Goal: Information Seeking & Learning: Learn about a topic

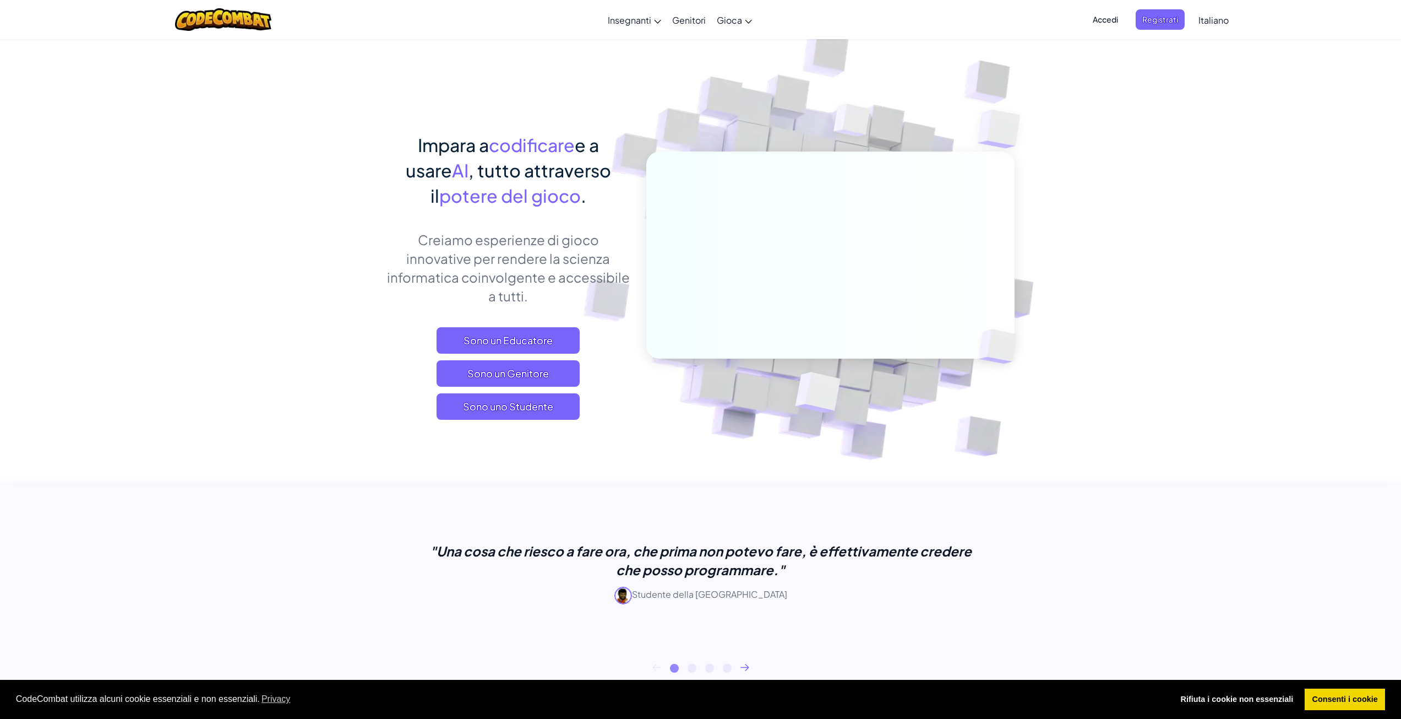
click at [742, 668] on icon at bounding box center [745, 666] width 9 height 7
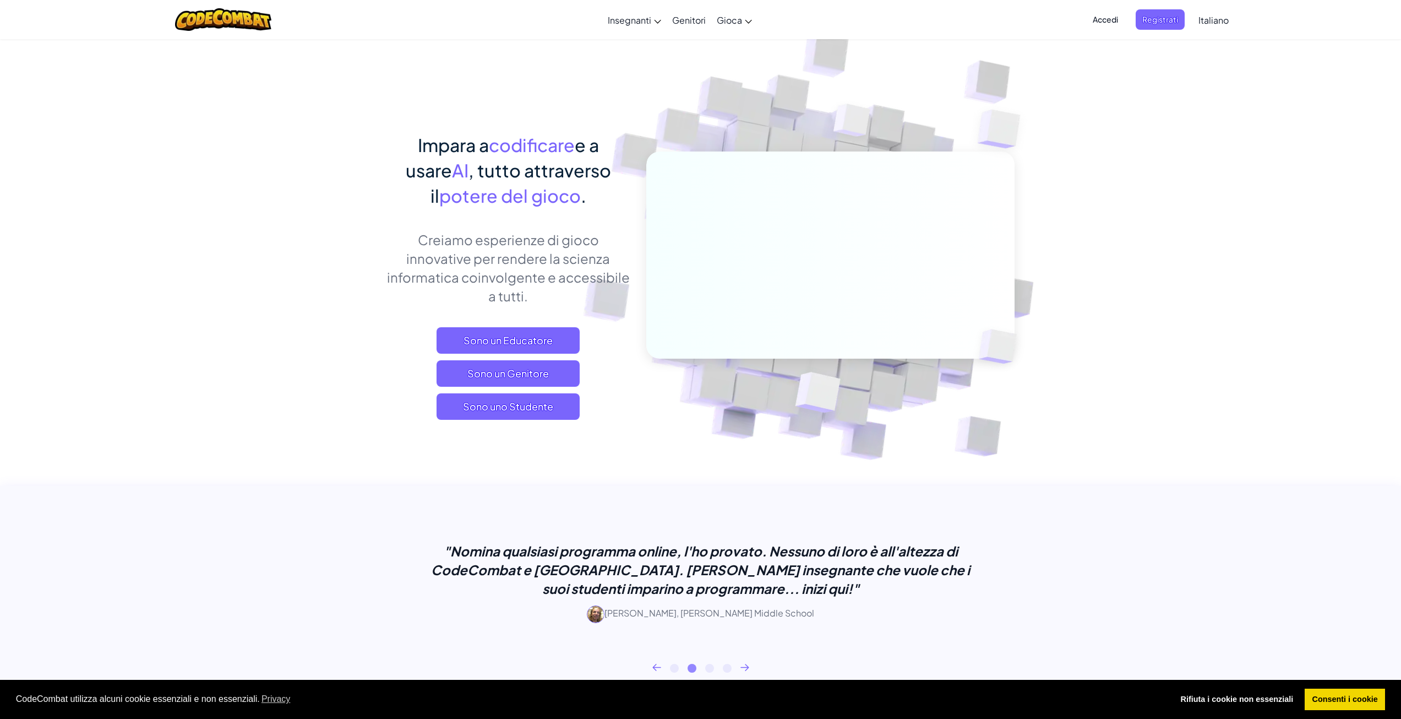
click at [742, 670] on icon at bounding box center [745, 666] width 9 height 7
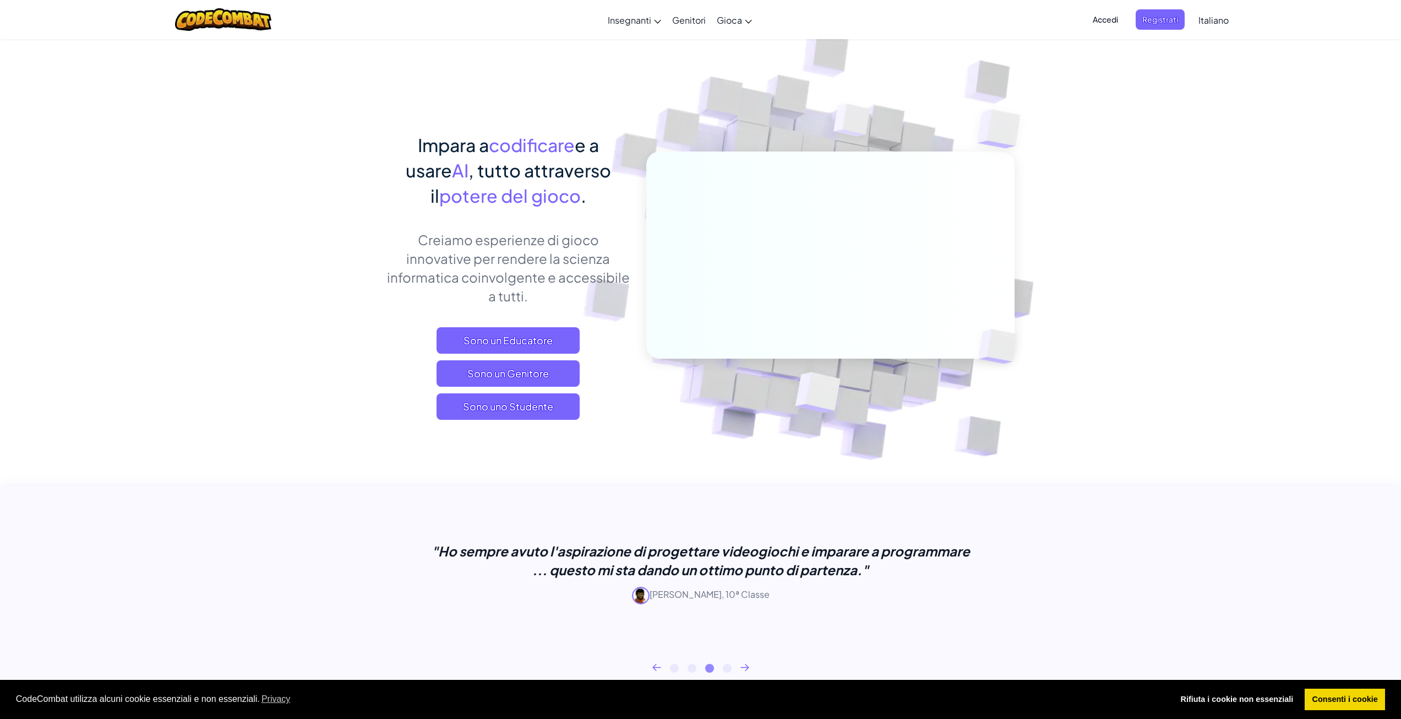
click at [744, 669] on icon at bounding box center [745, 666] width 9 height 7
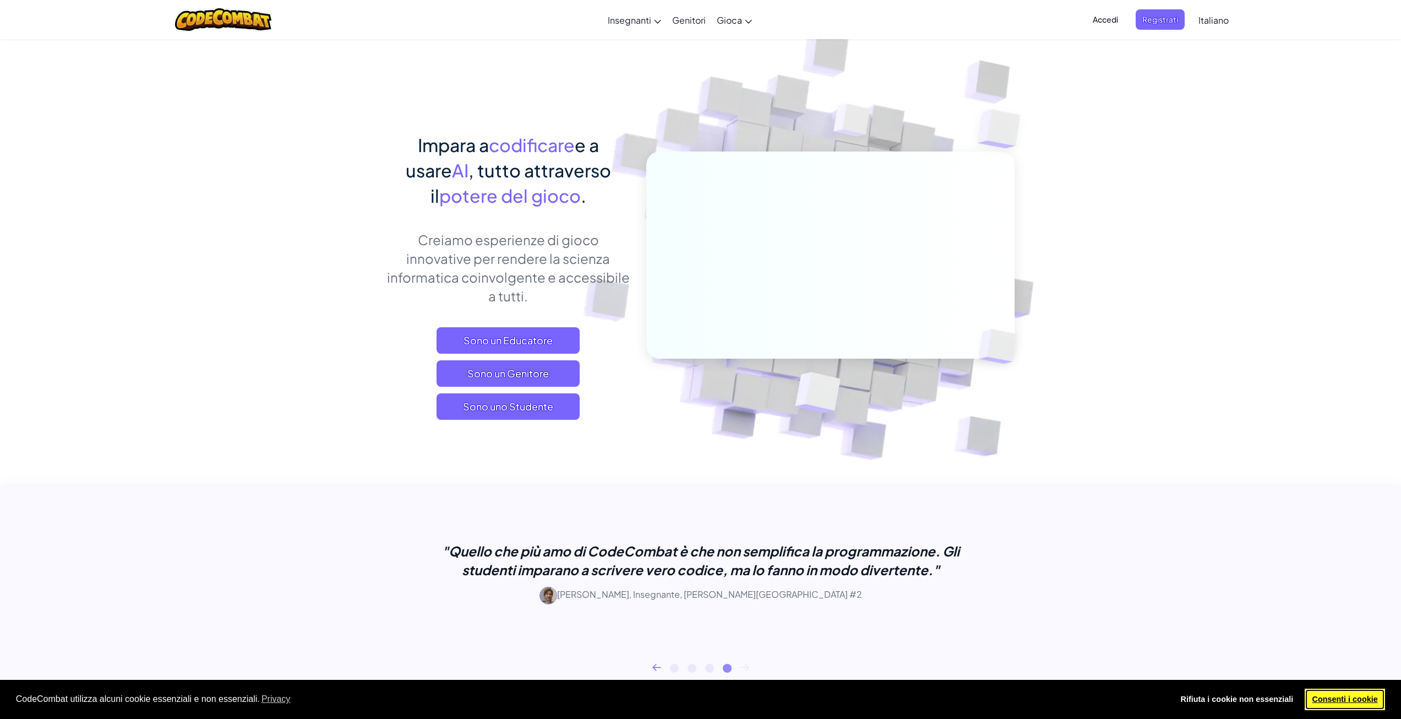
click at [1343, 704] on link "Consenti i cookie" at bounding box center [1345, 699] width 80 height 22
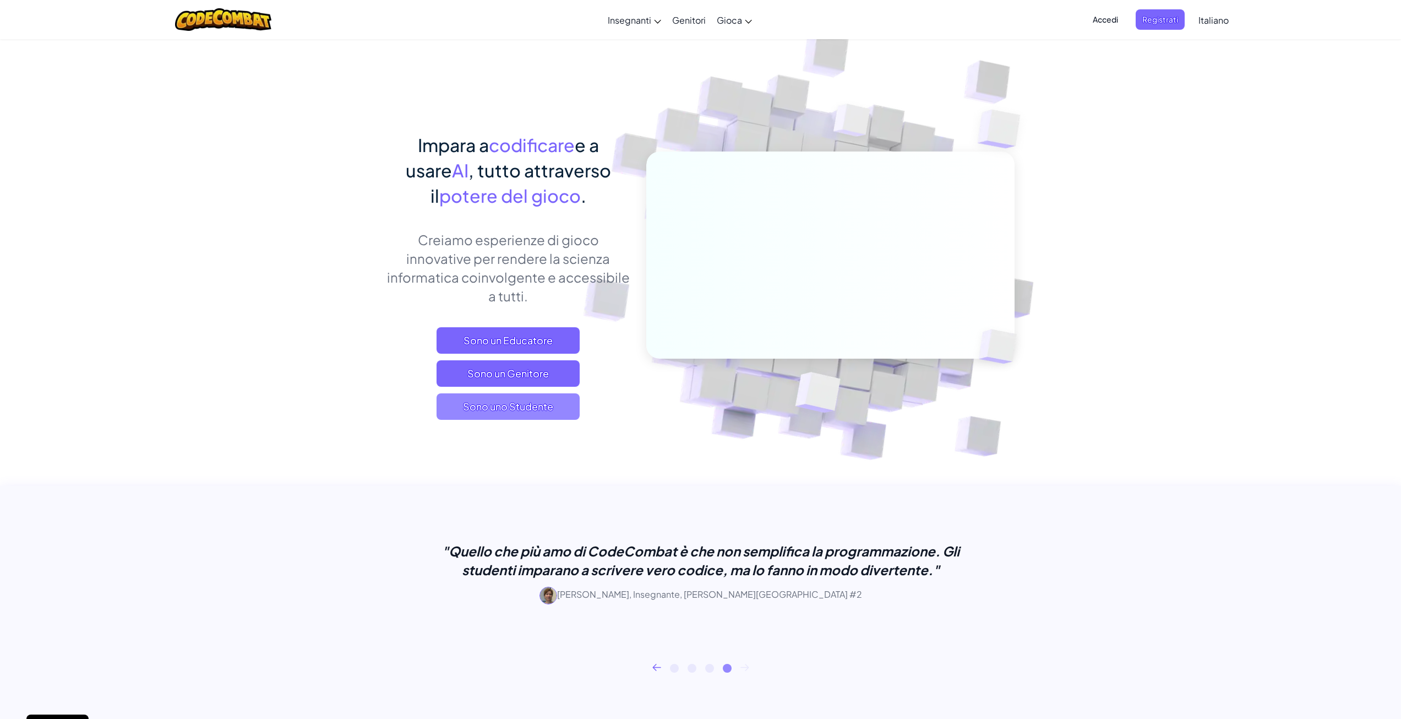
click at [513, 413] on span "Sono uno Studente" at bounding box center [508, 406] width 143 height 26
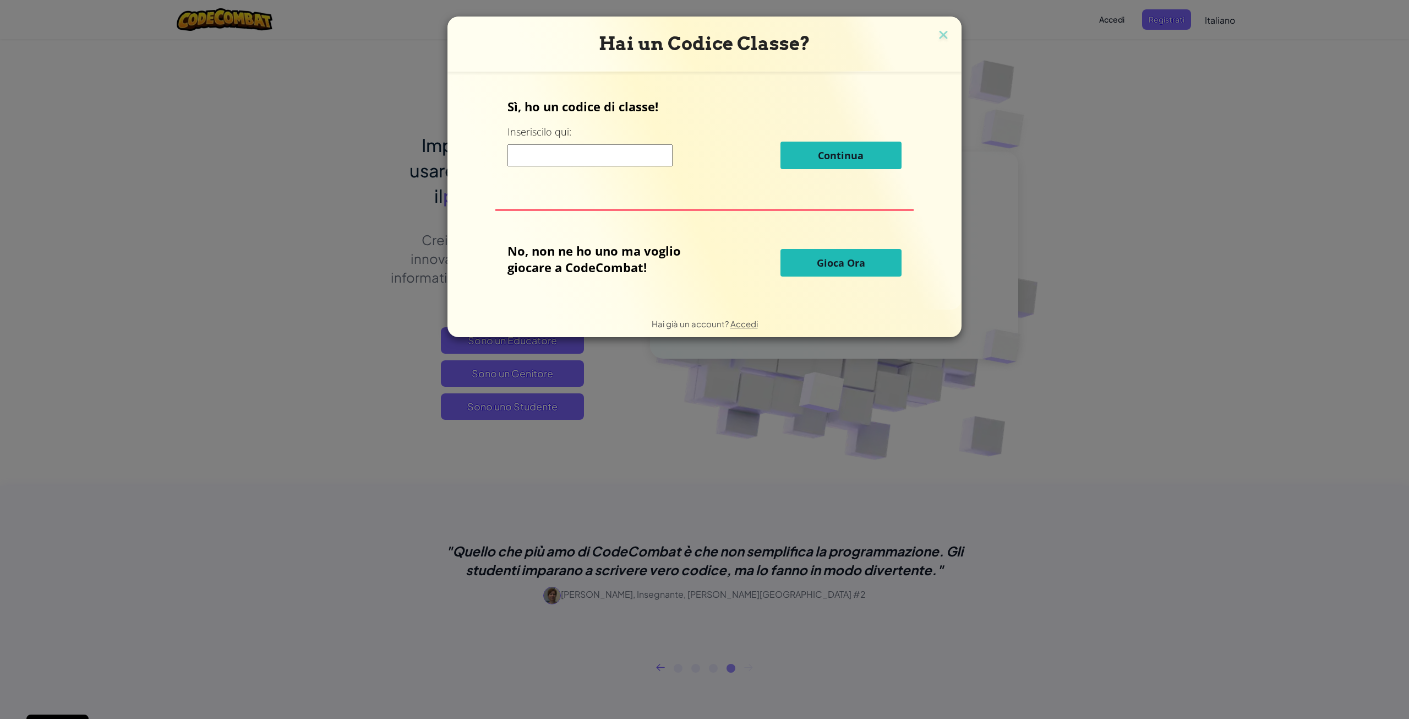
click at [581, 155] on input at bounding box center [590, 155] width 165 height 22
click at [840, 262] on span "Gioca Ora" at bounding box center [841, 262] width 48 height 13
select select "it"
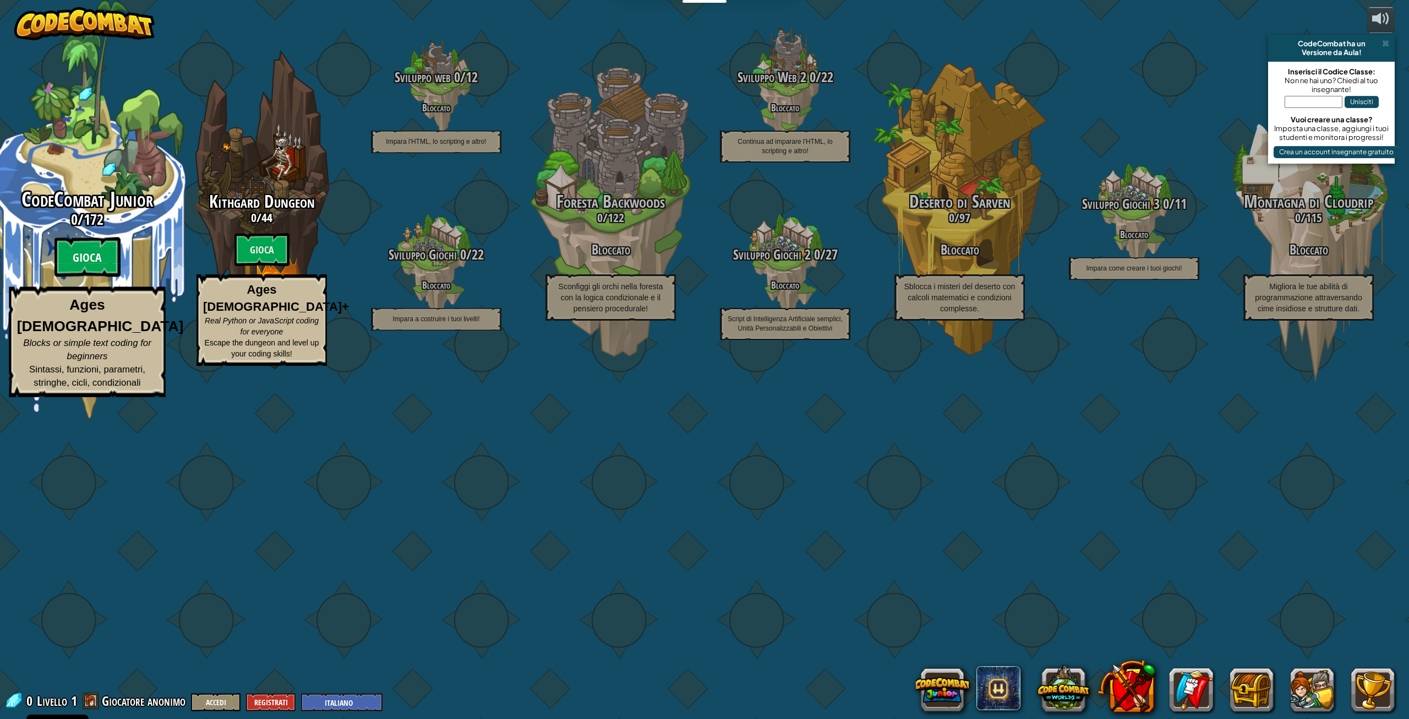
click at [91, 277] on btn "Gioca" at bounding box center [88, 257] width 66 height 40
select select "it"
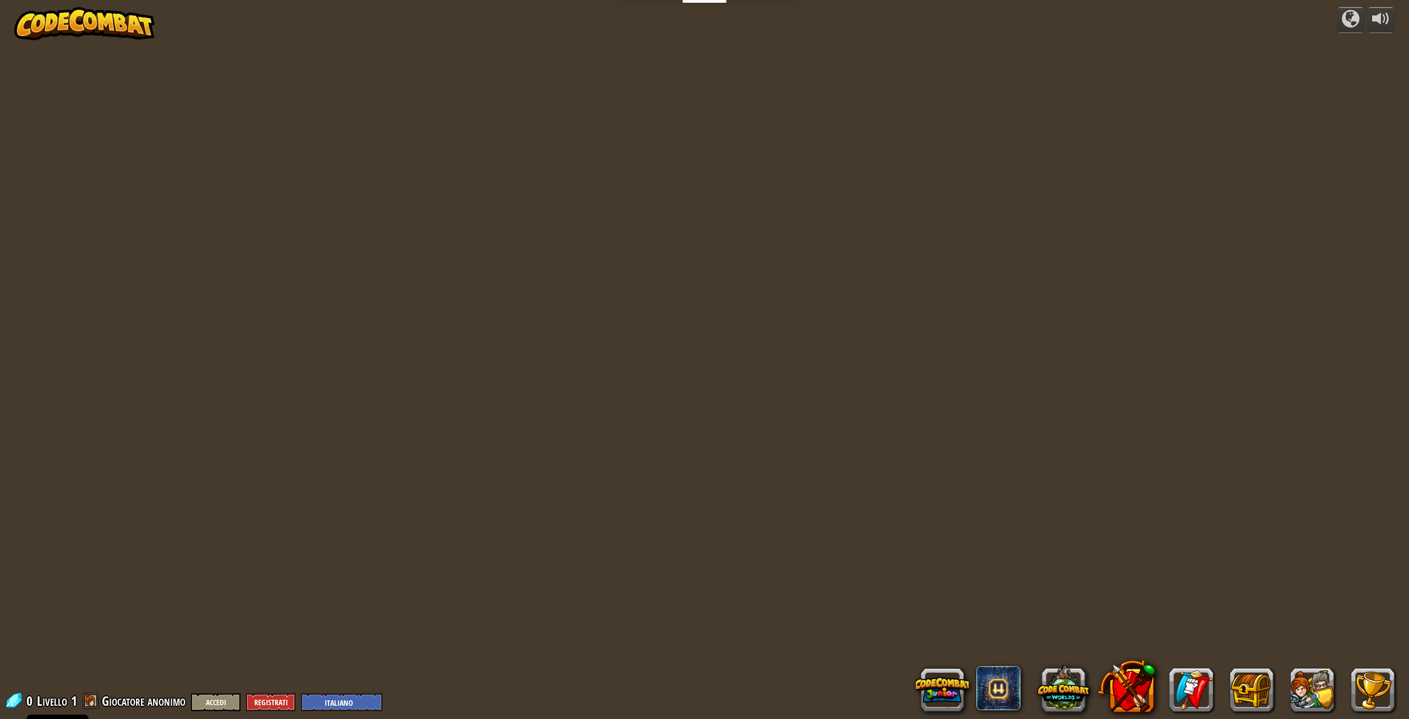
select select "it"
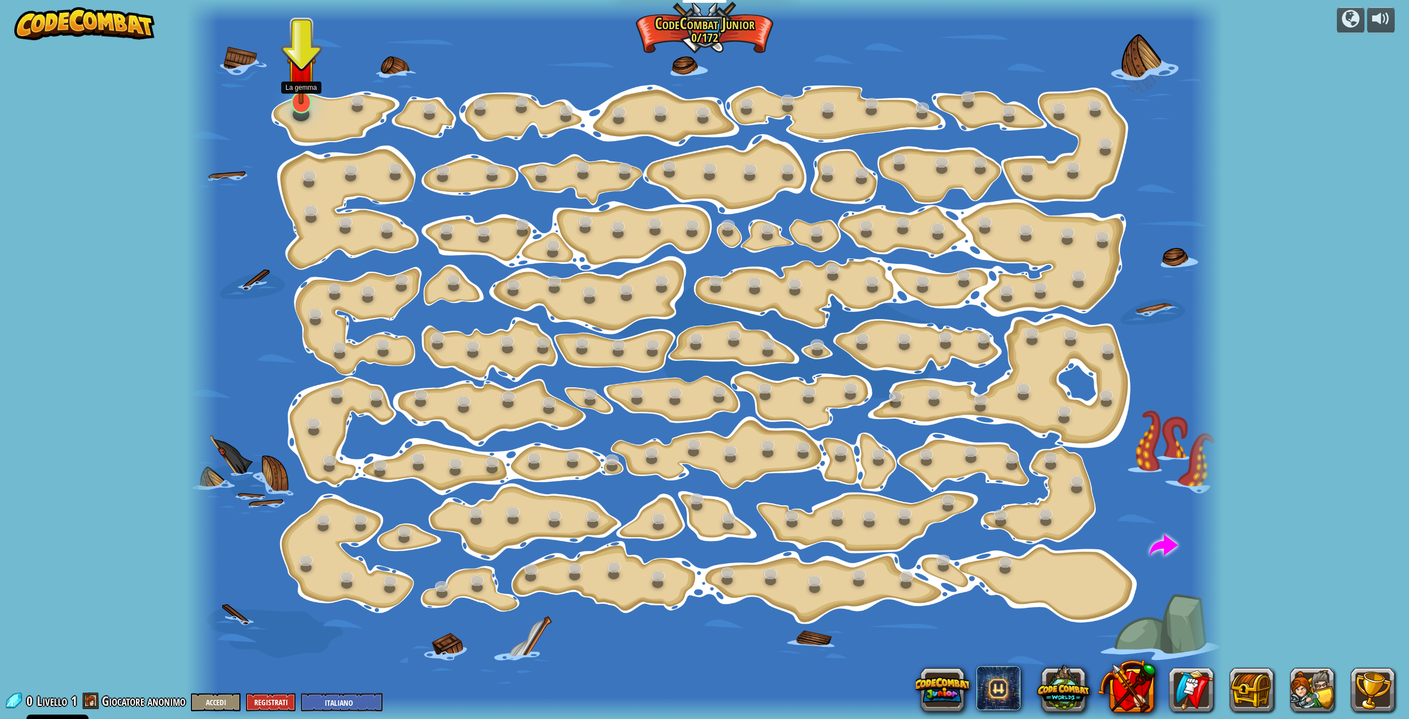
click at [304, 101] on img at bounding box center [302, 71] width 30 height 68
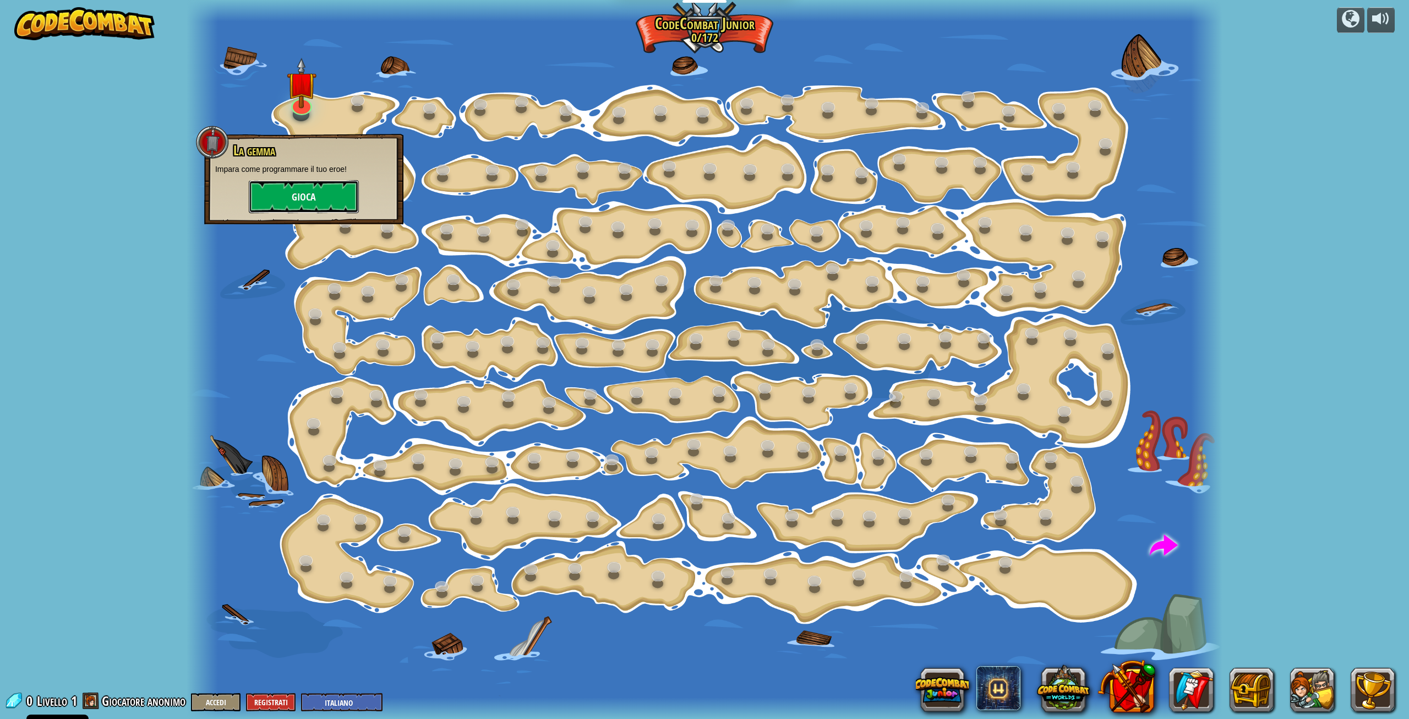
click at [313, 203] on button "Gioca" at bounding box center [304, 196] width 110 height 33
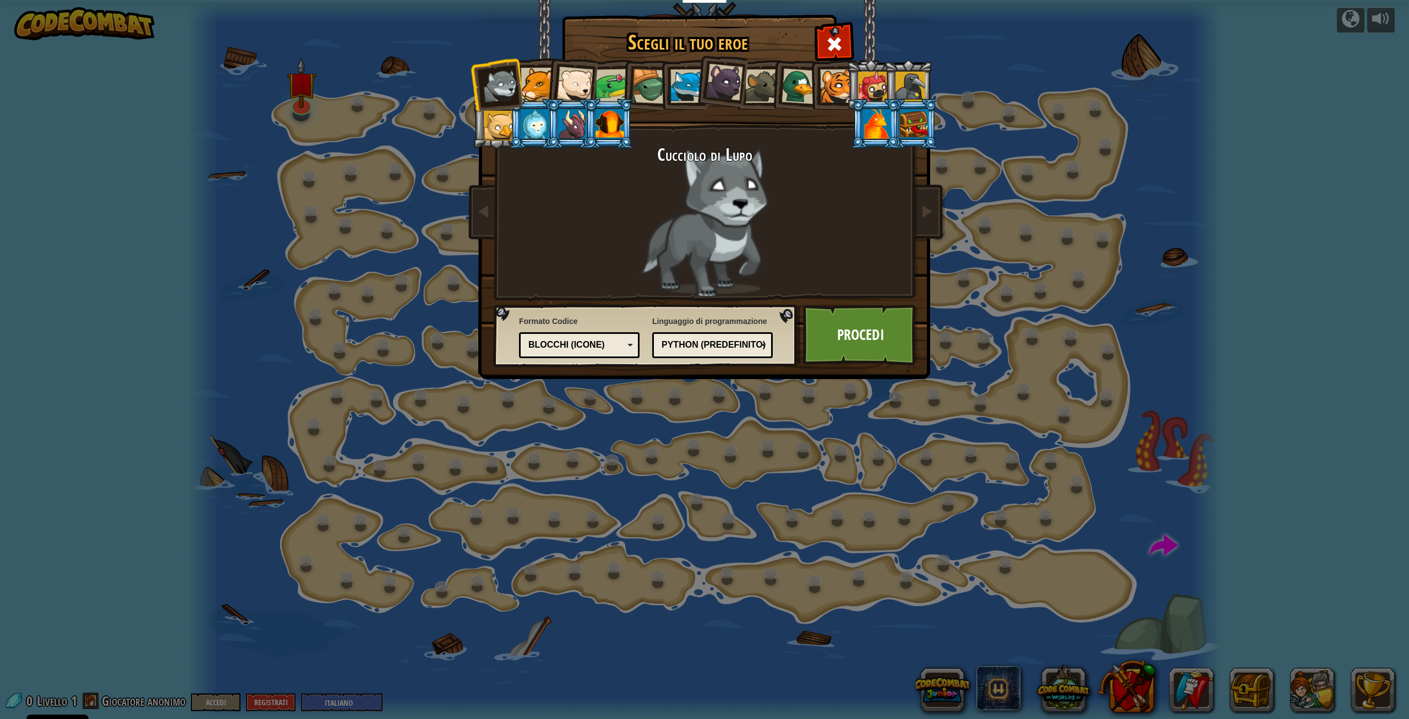
click at [606, 341] on div "Blocchi (icone)" at bounding box center [576, 345] width 95 height 13
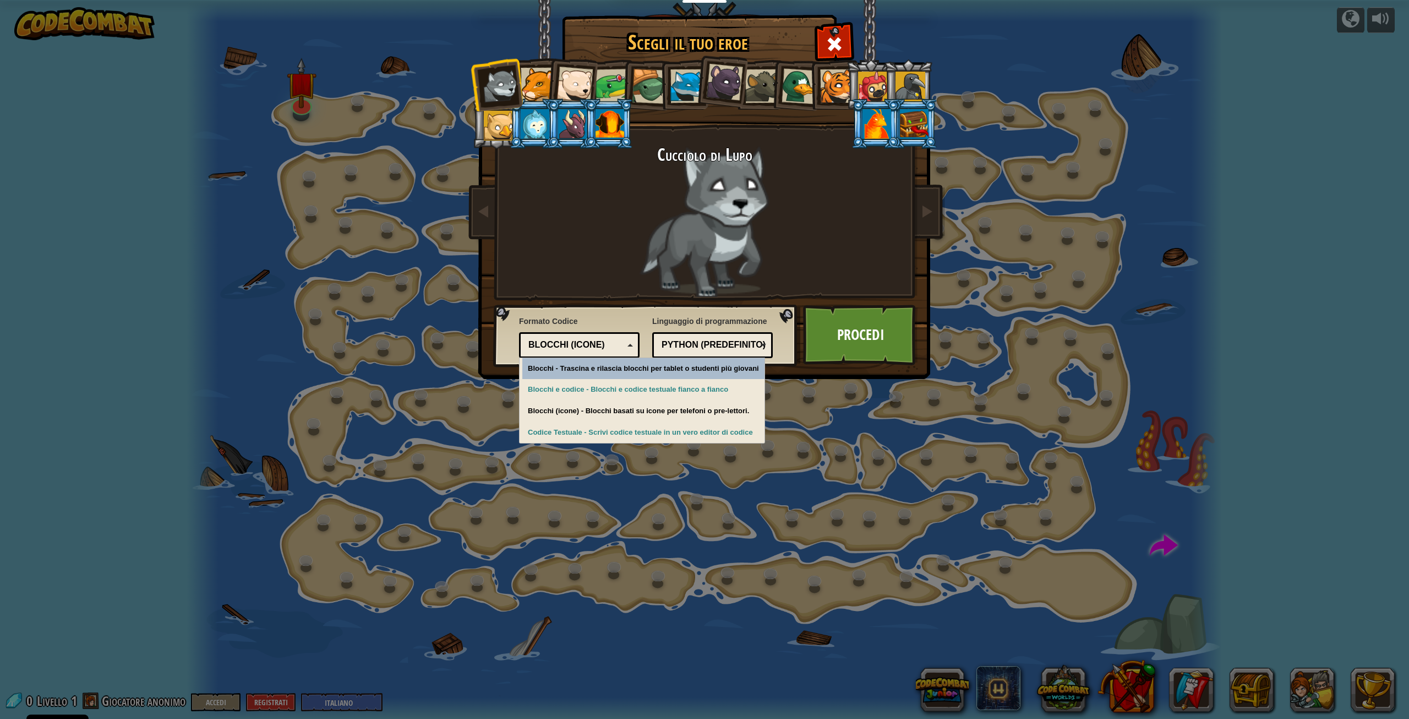
click at [604, 341] on div "Blocchi (icone)" at bounding box center [576, 345] width 95 height 13
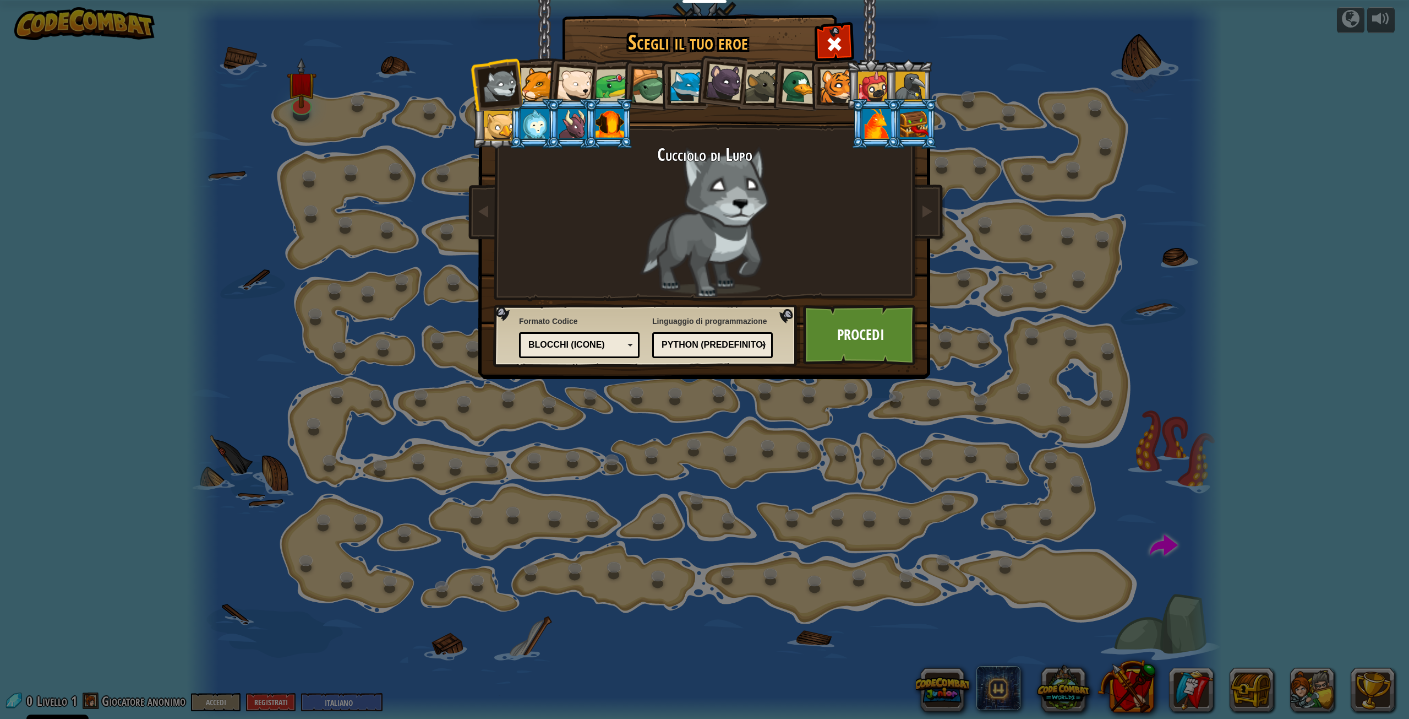
click at [694, 346] on div "Python (Predefinito)" at bounding box center [709, 345] width 95 height 13
click at [720, 449] on div "Scegli il tuo eroe 0 Cucciolo di Lupo Cougar Cucciolo di Orso Polare Frog Tarta…" at bounding box center [704, 359] width 1409 height 719
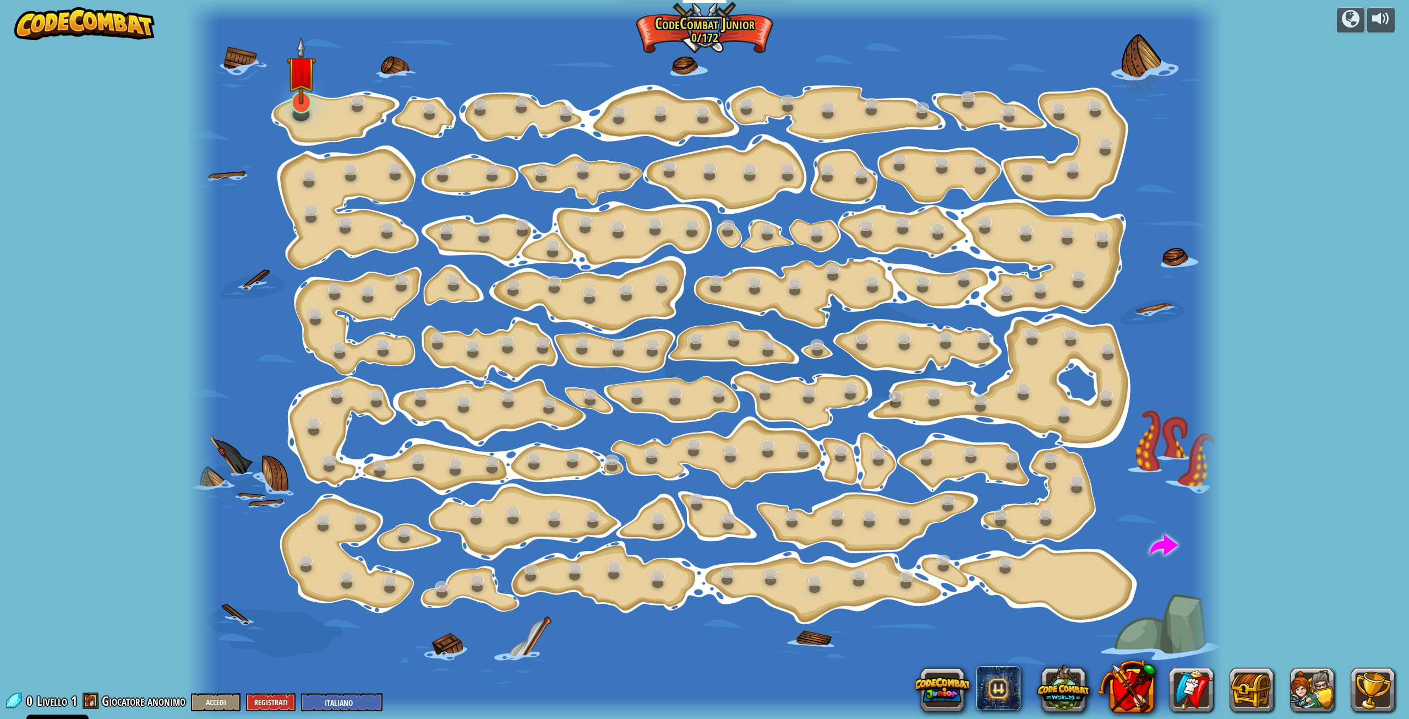
click at [306, 111] on div at bounding box center [301, 102] width 21 height 22
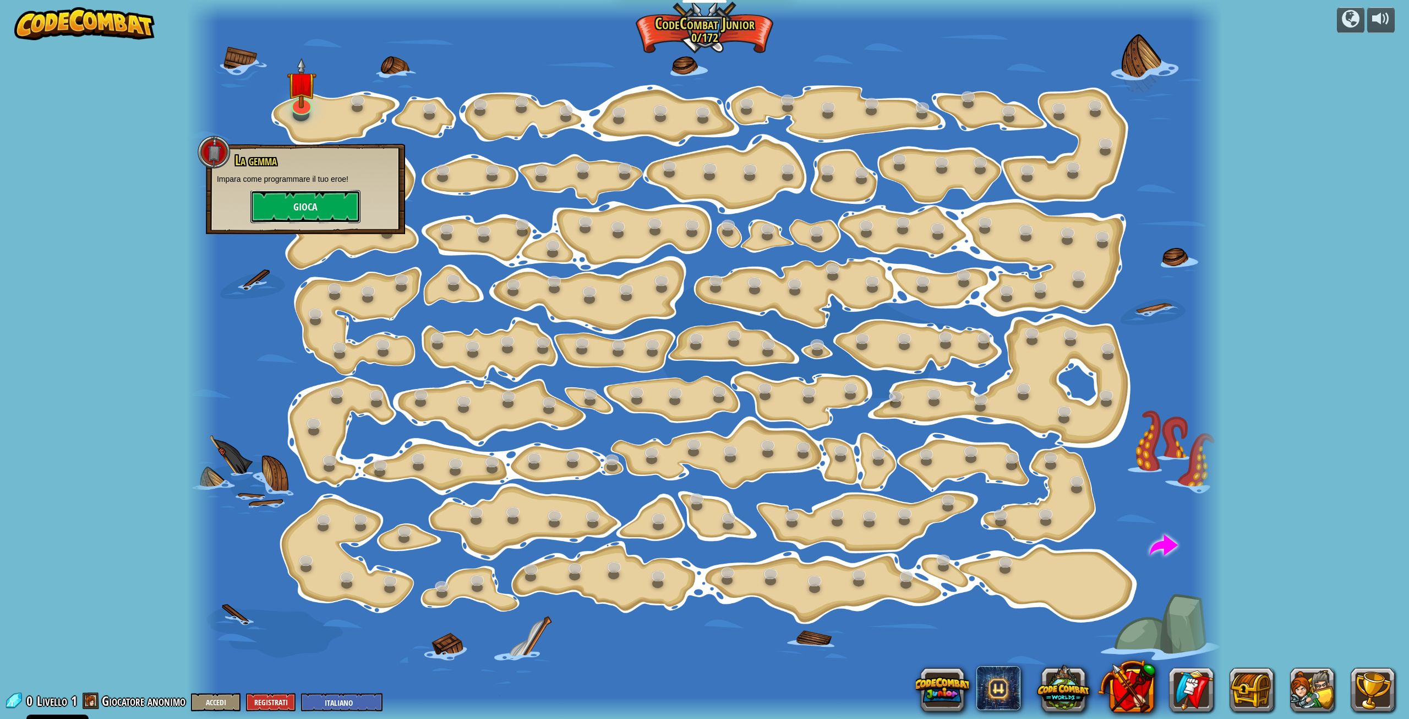
click at [287, 193] on button "Gioca" at bounding box center [306, 206] width 110 height 33
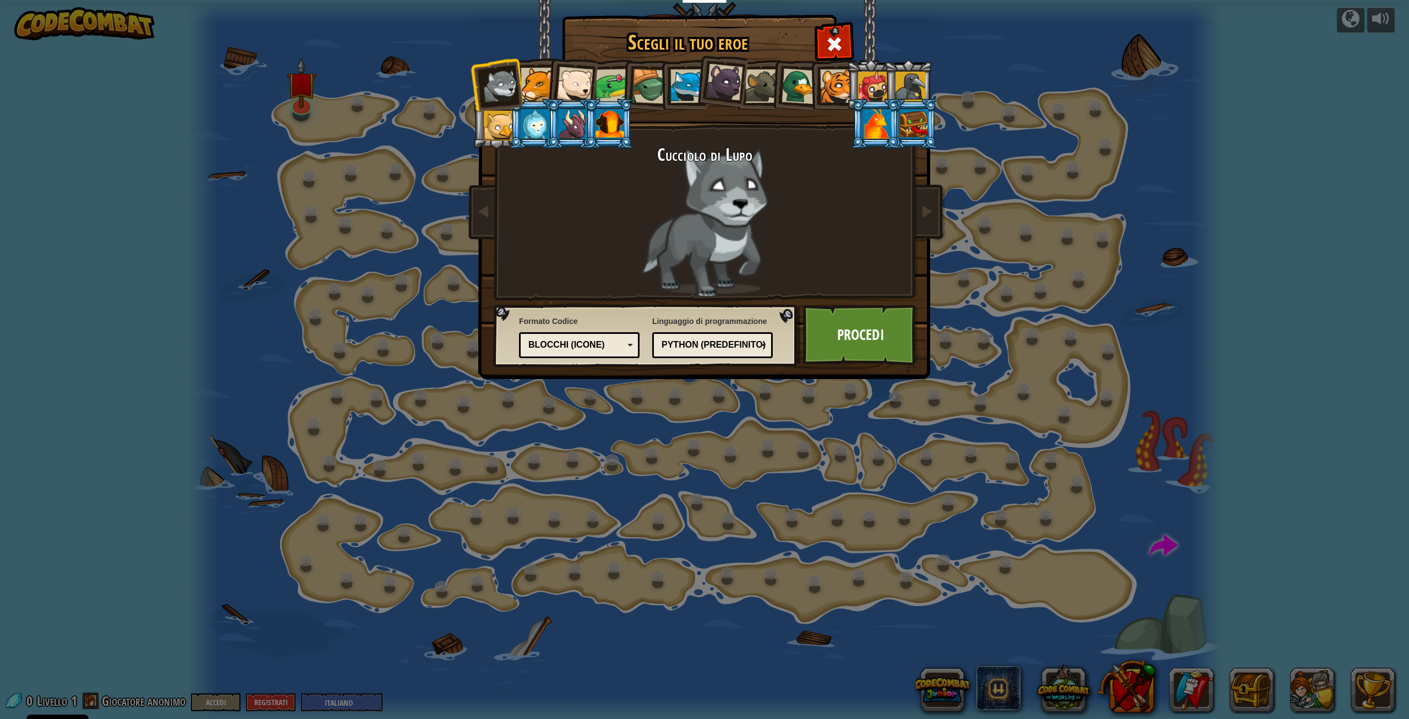
click at [603, 341] on div "Blocchi (icone)" at bounding box center [576, 345] width 95 height 13
click at [867, 346] on link "Procedi" at bounding box center [860, 334] width 115 height 61
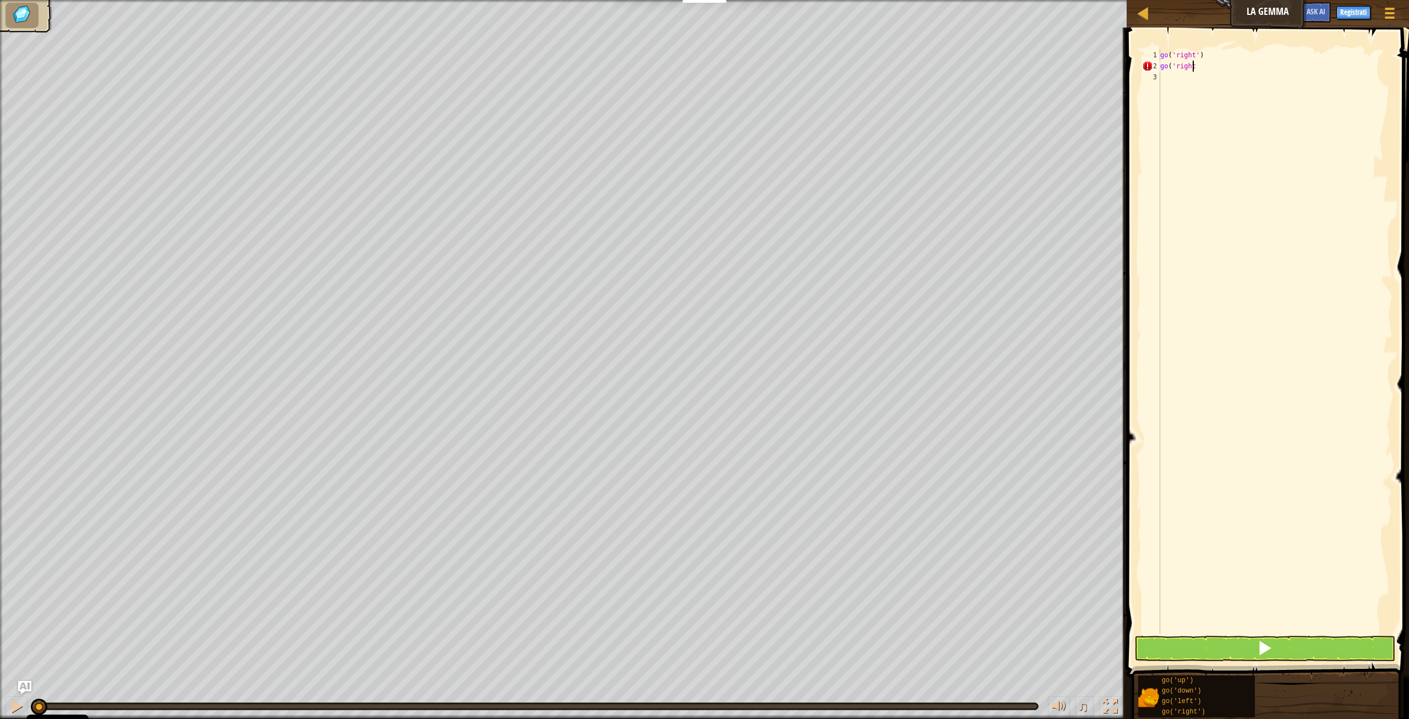
scroll to position [5, 3]
type textarea "go('right')"
type textarea "go"
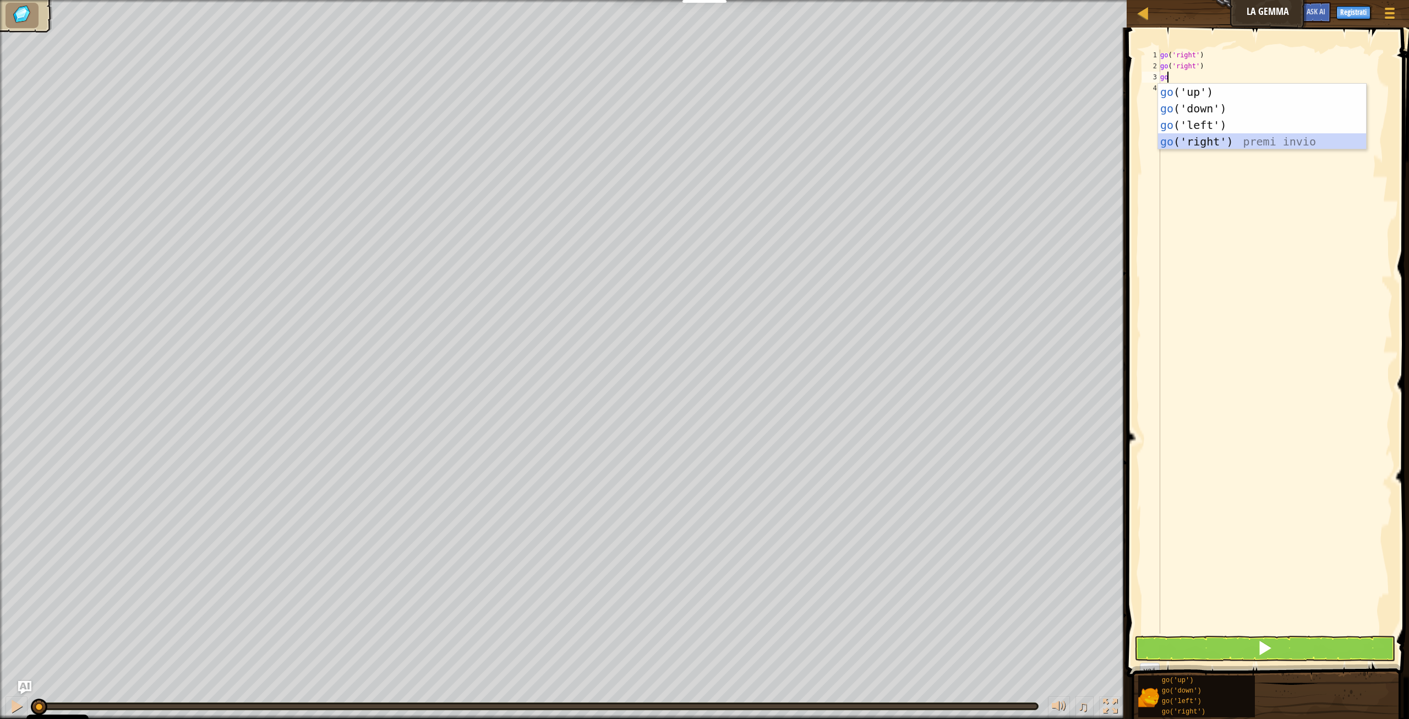
click at [1219, 144] on div "go ('up') premi invio go ('down') premi invio go ('left') premi invio go ('righ…" at bounding box center [1262, 133] width 208 height 99
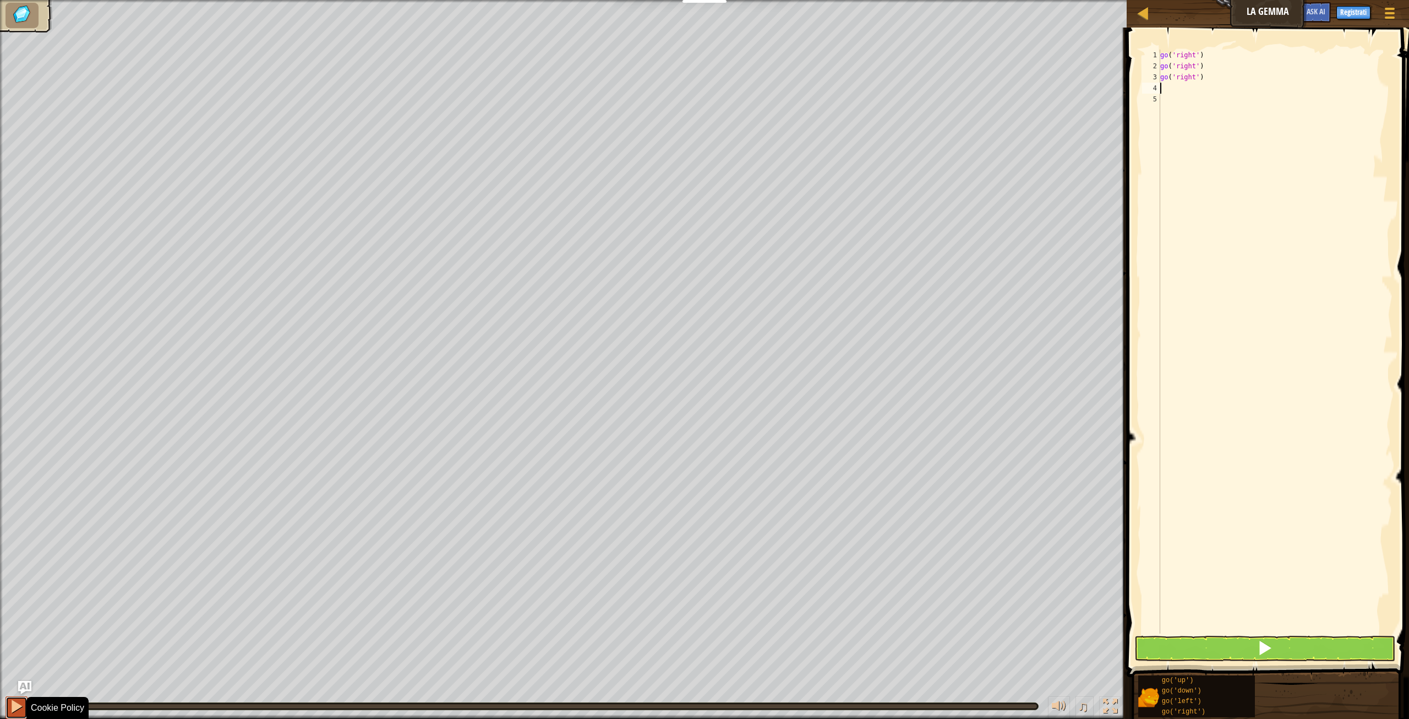
click at [14, 708] on div at bounding box center [16, 706] width 14 height 14
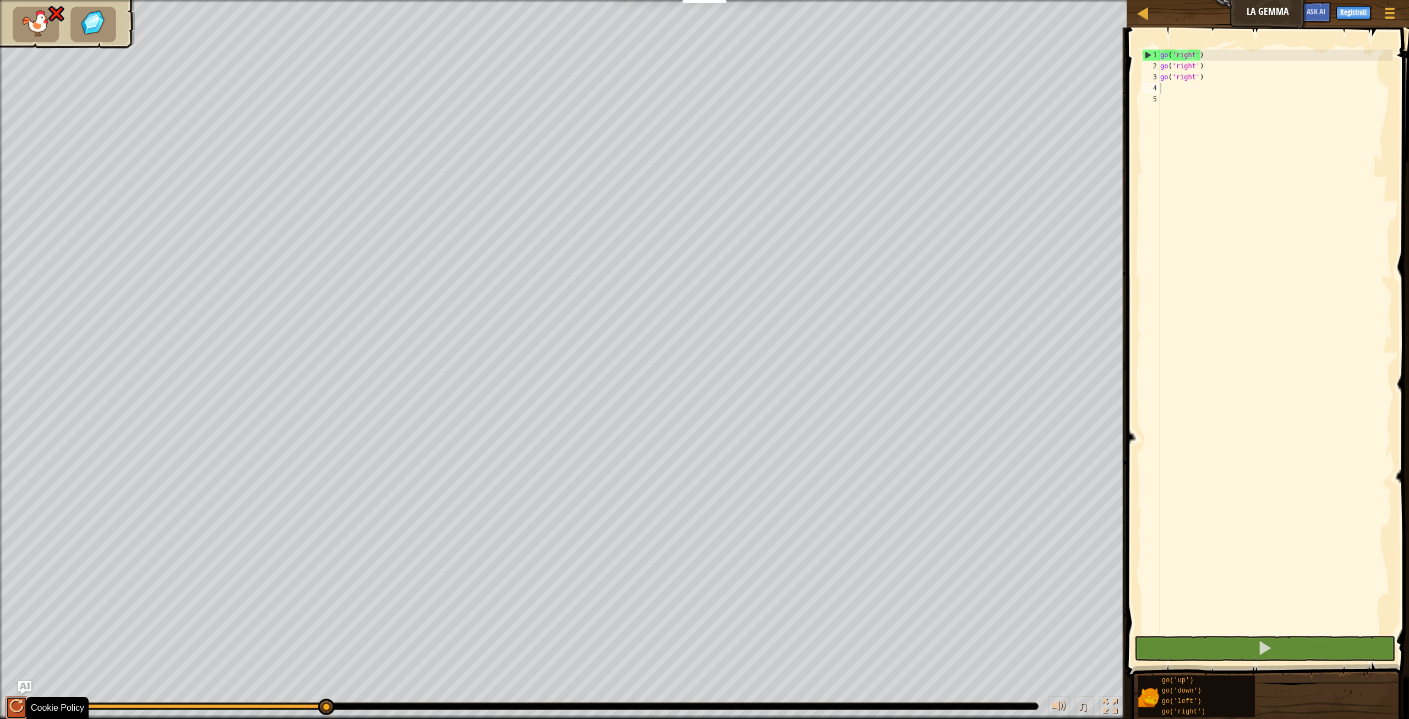
click at [14, 708] on div at bounding box center [16, 706] width 14 height 14
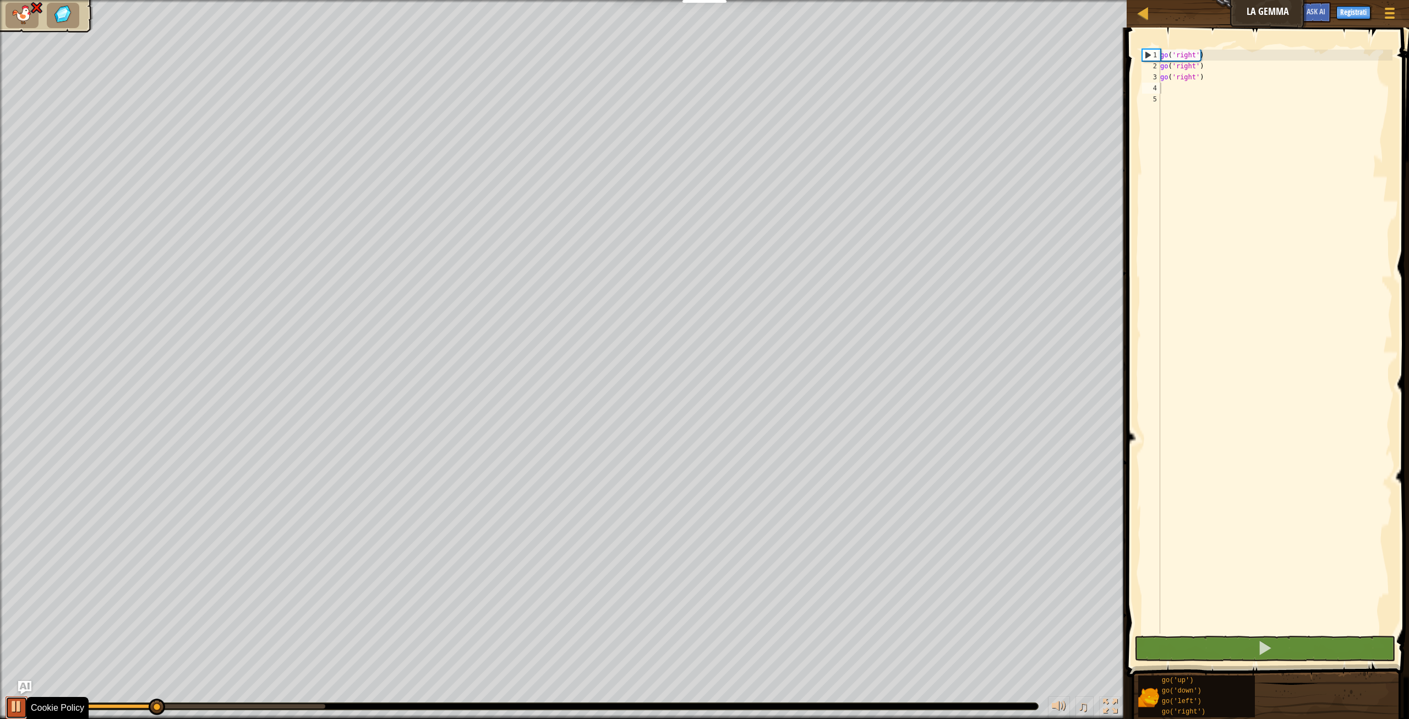
click at [14, 708] on div at bounding box center [16, 706] width 14 height 14
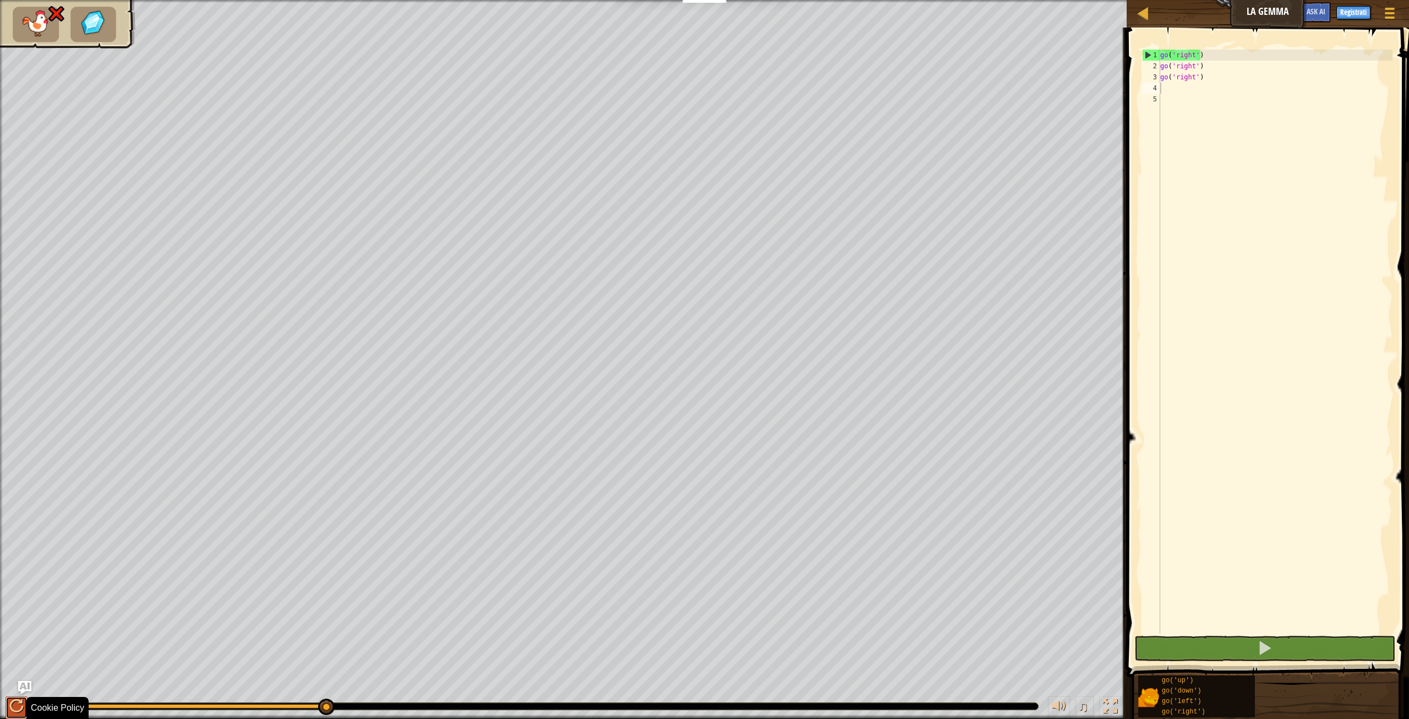
click at [14, 708] on div at bounding box center [16, 706] width 14 height 14
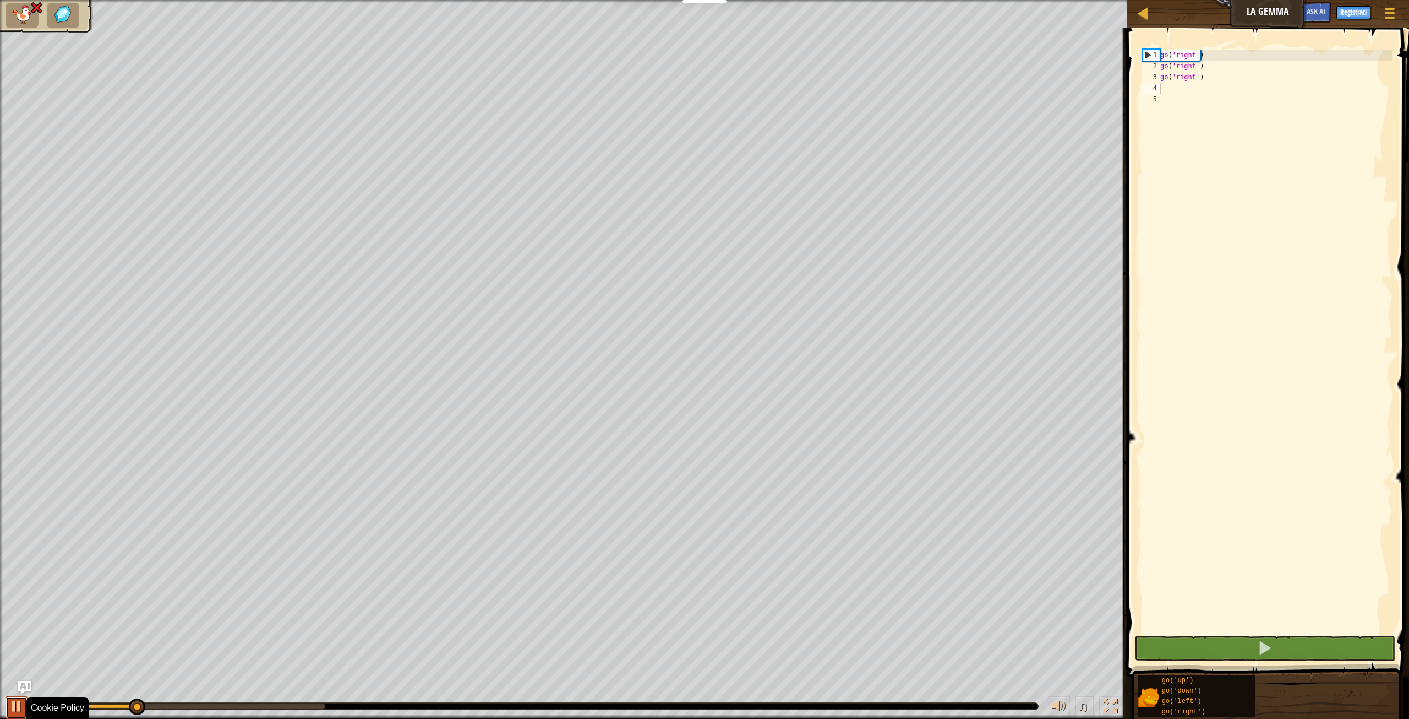
click at [14, 708] on div at bounding box center [16, 706] width 14 height 14
type textarea "g"
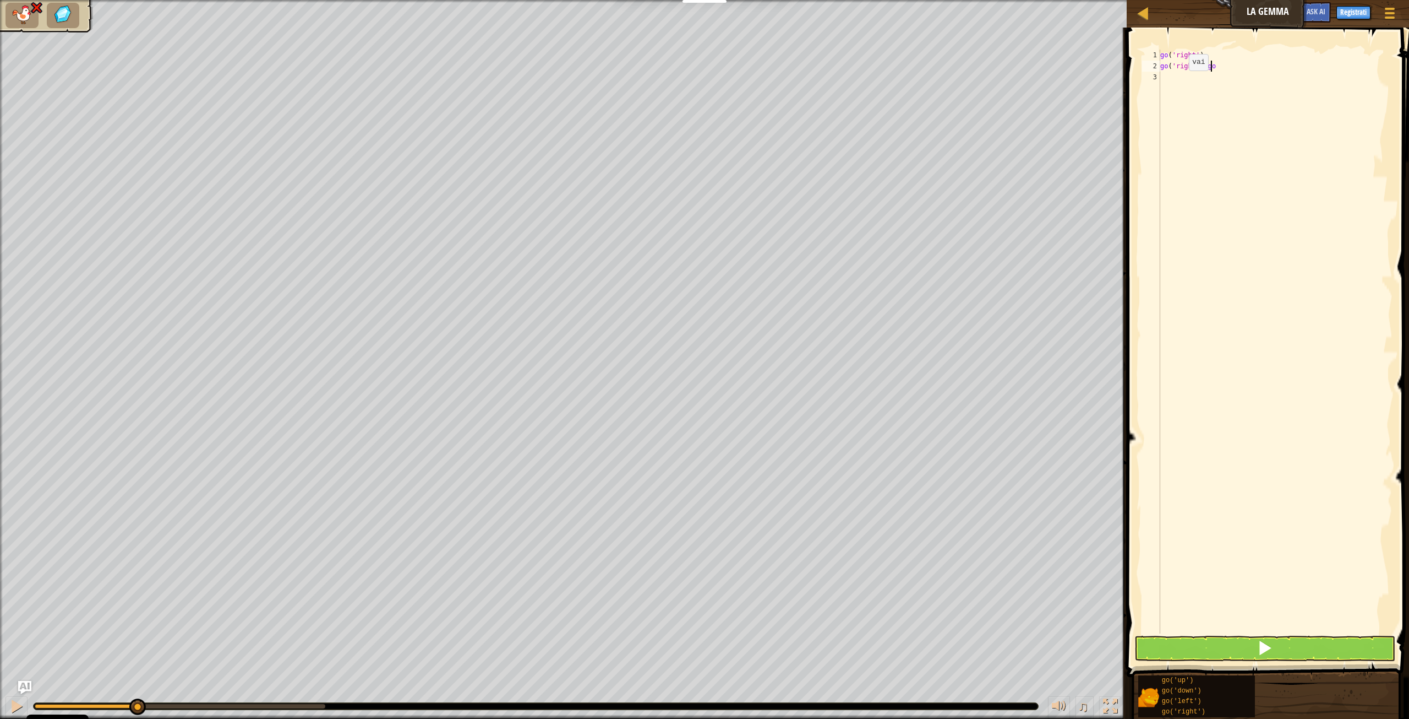
scroll to position [5, 3]
type textarea "go('right')g"
type textarea "go"
click at [1192, 81] on div "go ( 'right' ) go ( 'right' ) g go ( 'down' )" at bounding box center [1275, 353] width 235 height 606
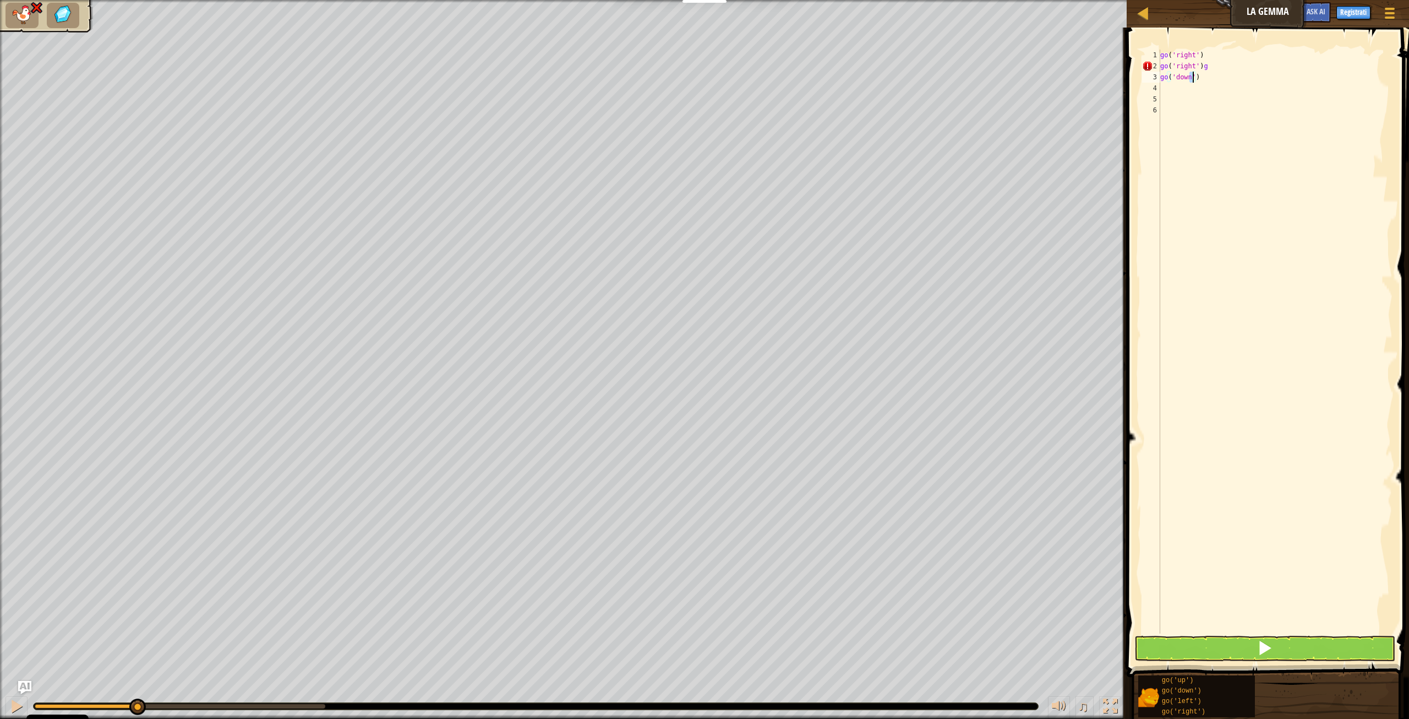
click at [1202, 79] on div "go ( 'right' ) go ( 'right' ) g go ( 'down' )" at bounding box center [1275, 353] width 235 height 606
click at [11, 699] on div at bounding box center [16, 706] width 14 height 14
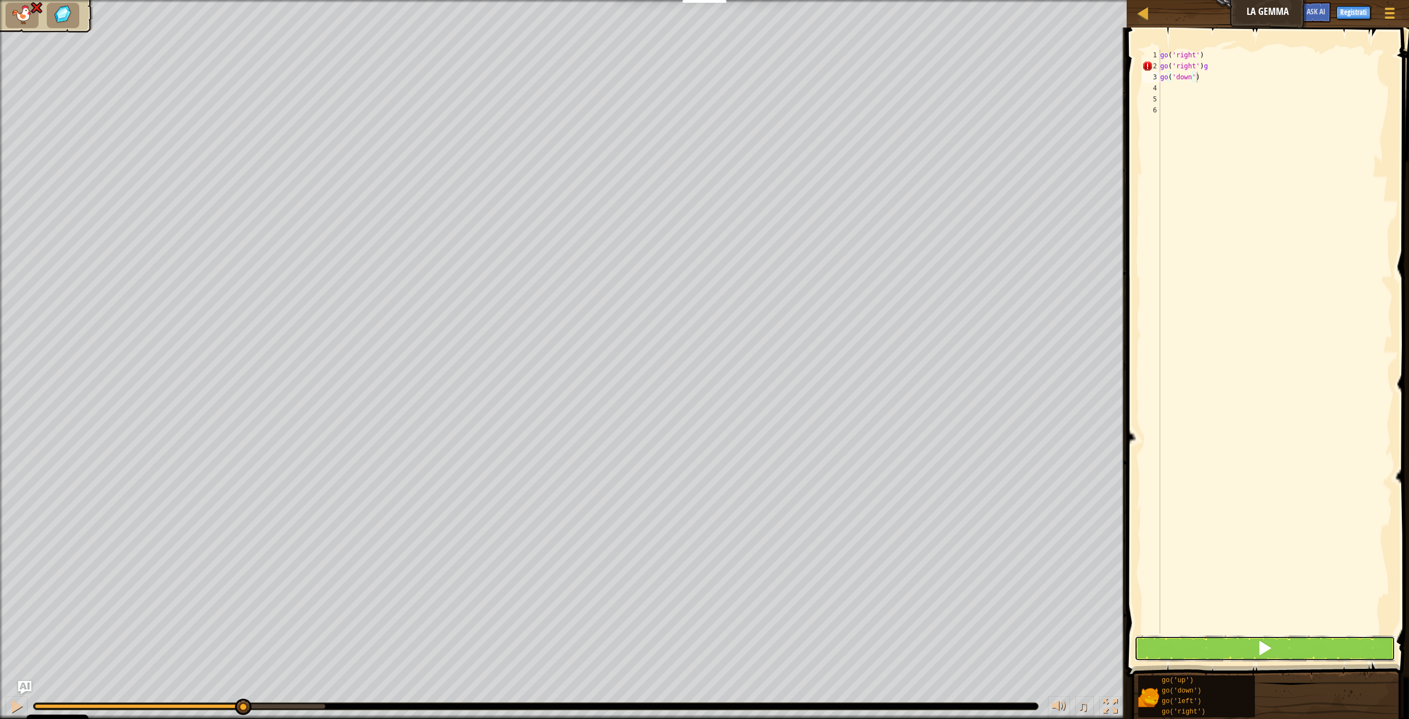
click at [1277, 650] on button at bounding box center [1265, 647] width 261 height 25
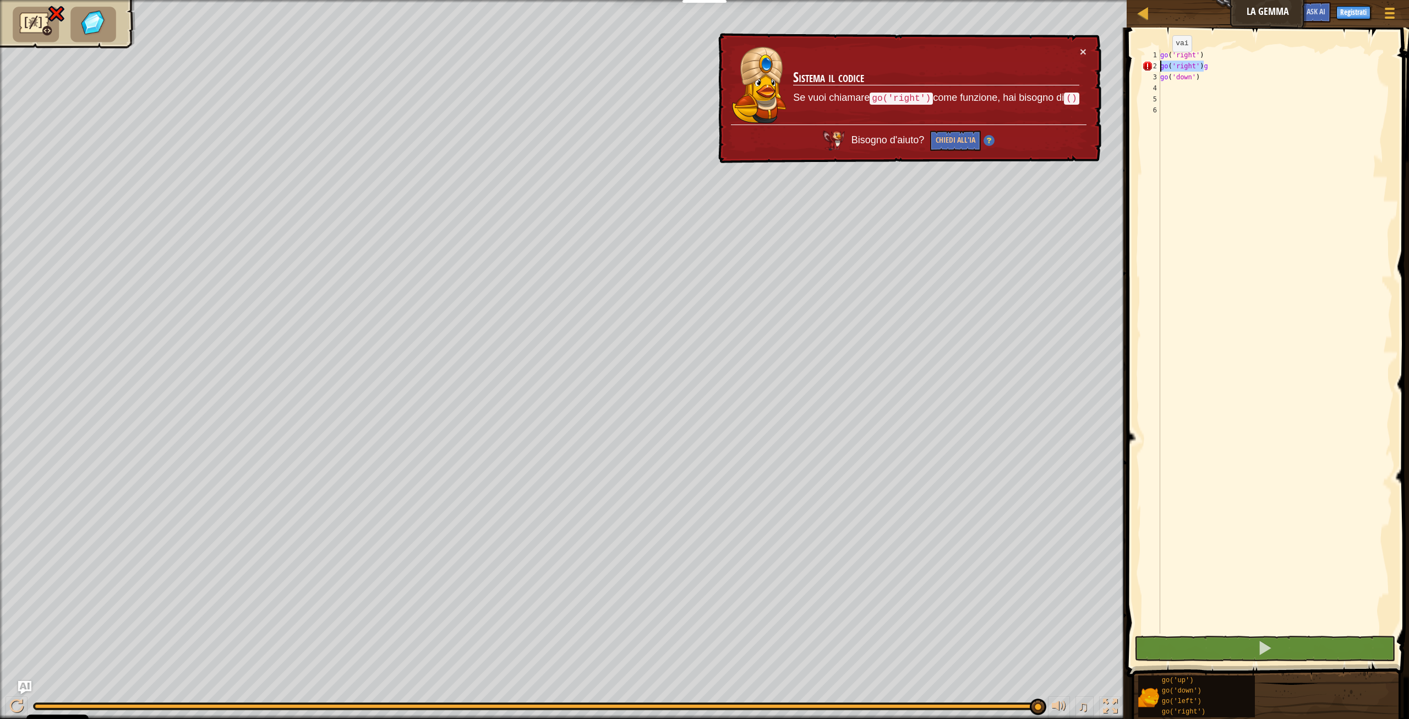
click at [1104, 63] on div "Mappa La gemma Menu Registrati Ask AI 1 ההההההההההההההההההההההההההההההההההההההה…" at bounding box center [704, 359] width 1409 height 719
type textarea "go('right')g"
drag, startPoint x: 1190, startPoint y: 75, endPoint x: 1056, endPoint y: 73, distance: 133.8
click at [1059, 73] on div "Mappa La gemma Menu Registrati Ask AI 1 ההההההההההההההההההההההההההההההההההההההה…" at bounding box center [704, 359] width 1409 height 719
type textarea "go('down')"
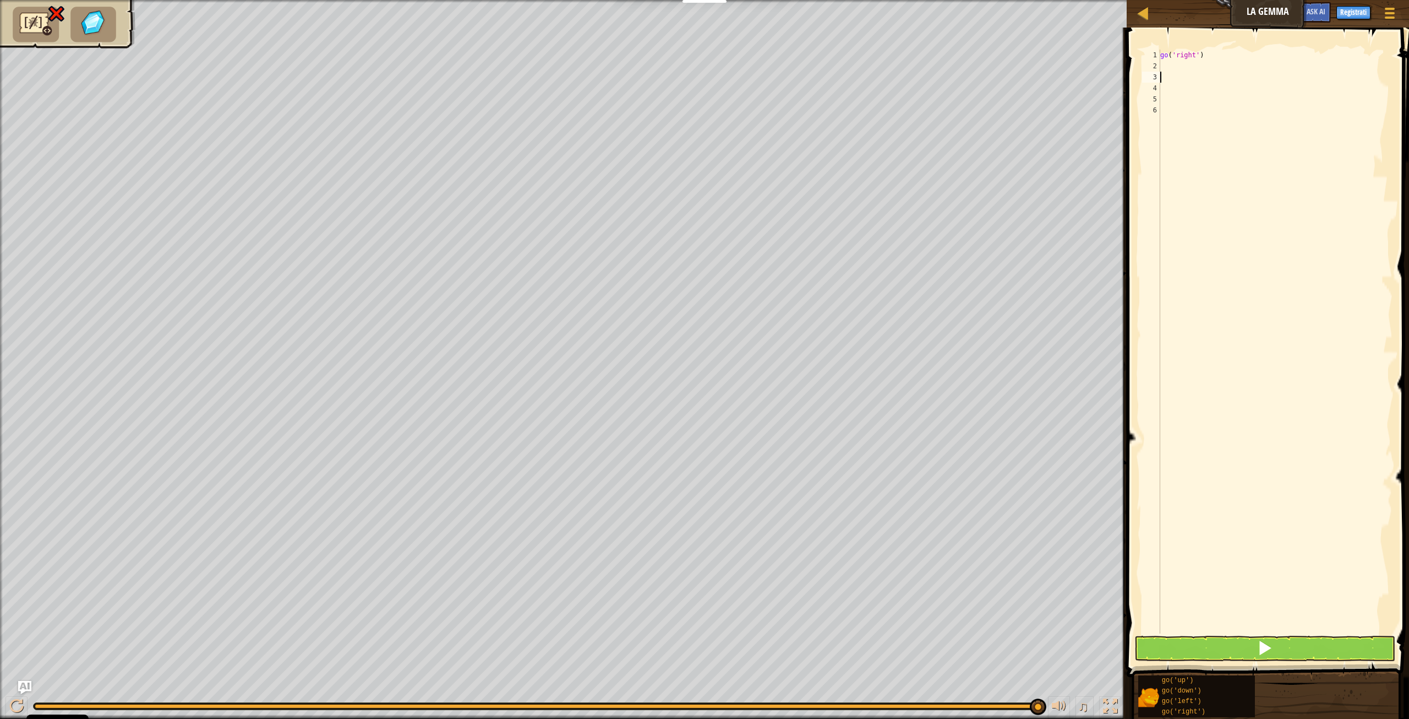
click at [1166, 64] on div "go ( 'right' )" at bounding box center [1275, 353] width 235 height 606
click at [1204, 55] on div "go ( 'right' )" at bounding box center [1275, 353] width 235 height 606
type textarea "go('right')"
click at [19, 703] on div at bounding box center [16, 706] width 14 height 14
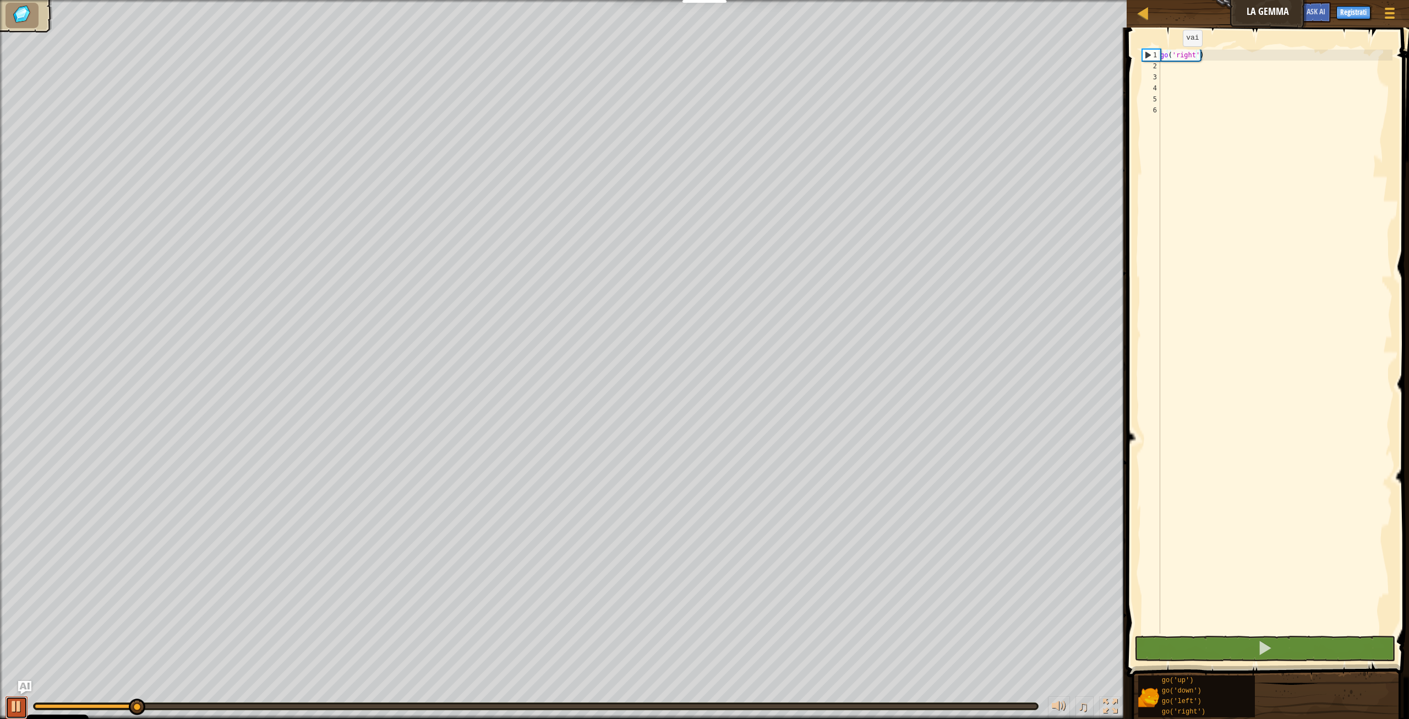
click at [19, 703] on div at bounding box center [16, 706] width 14 height 14
click at [1215, 63] on div "go ( 'right' )" at bounding box center [1275, 353] width 235 height 606
click at [1211, 53] on div "go ( 'right' )" at bounding box center [1275, 353] width 235 height 606
type textarea "go('right')"
click at [1210, 67] on div "go ( 'right' )" at bounding box center [1275, 353] width 235 height 606
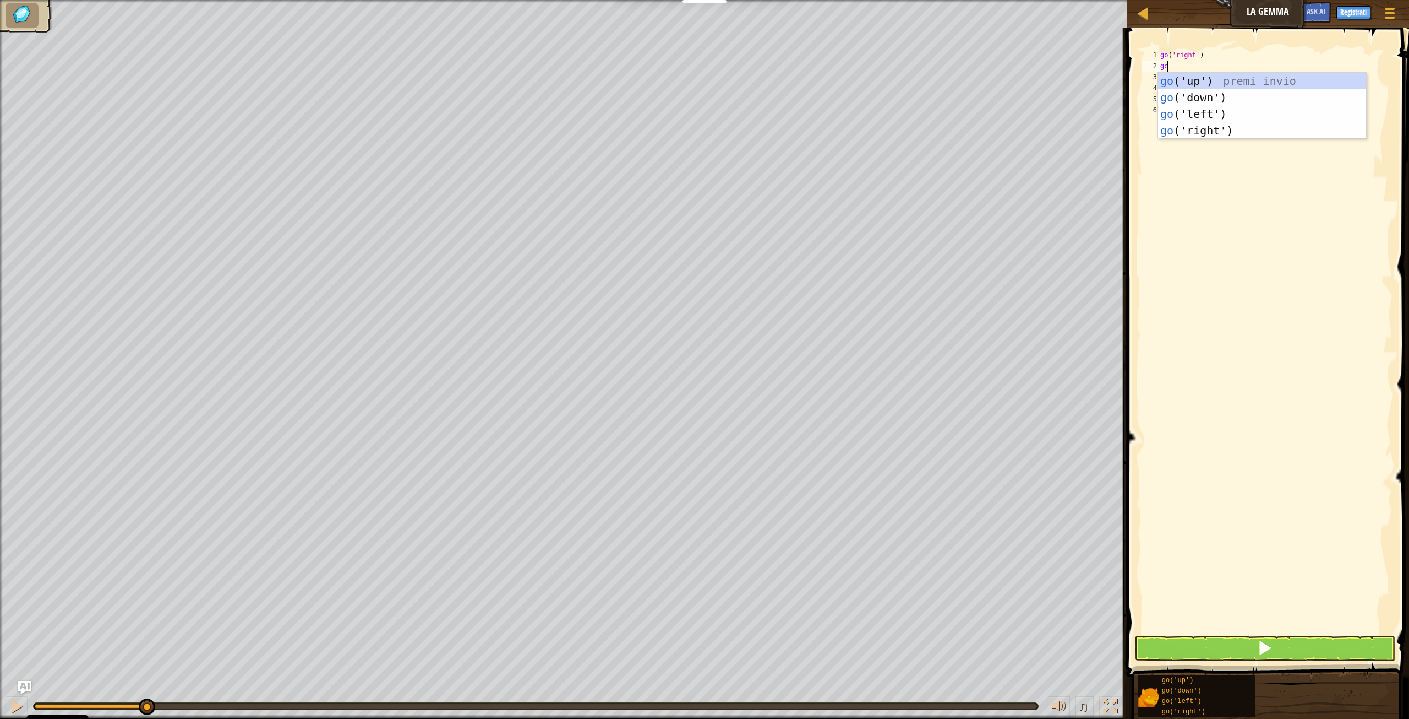
scroll to position [5, 1]
type textarea "go('down')"
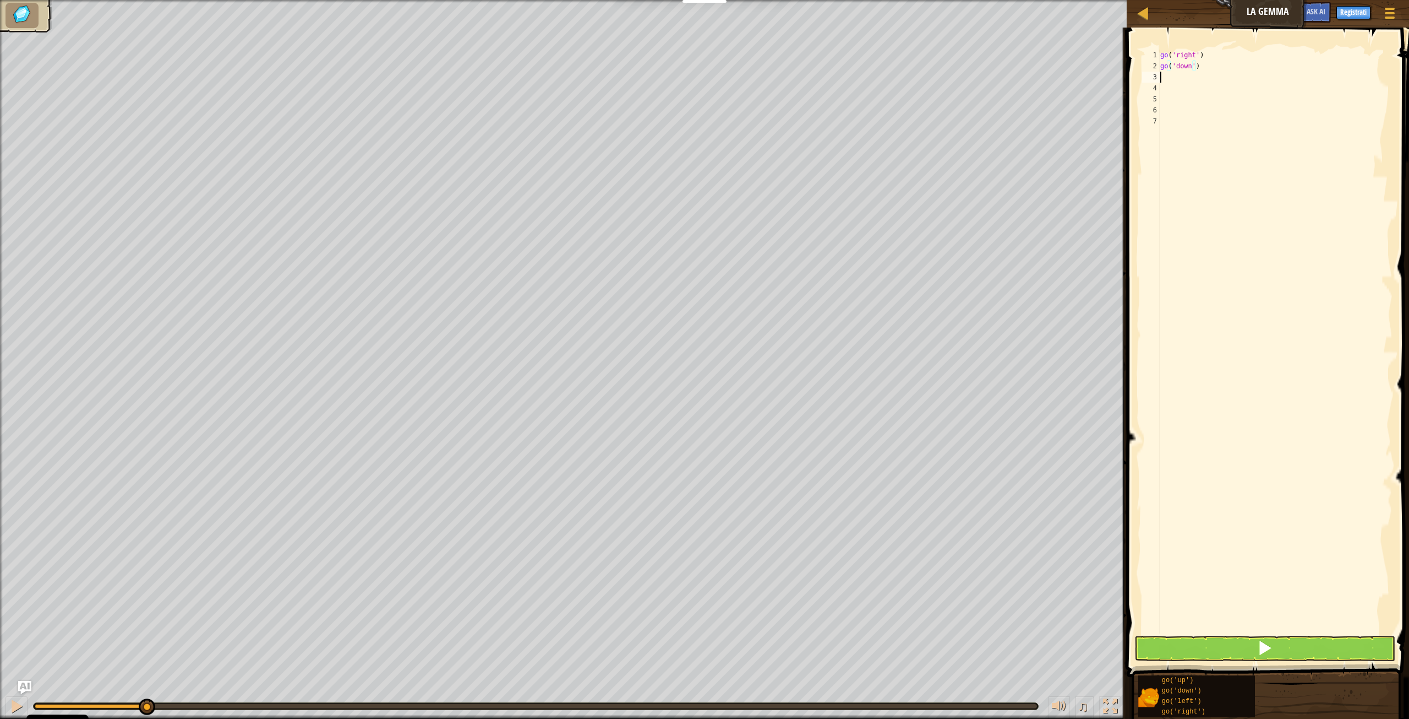
scroll to position [5, 0]
type textarea "go('down')"
click at [10, 701] on div at bounding box center [16, 706] width 14 height 14
drag, startPoint x: 634, startPoint y: 704, endPoint x: 0, endPoint y: 739, distance: 635.2
click at [0, 0] on html "Cookie Policy CodeCombat utilizza alcuni cookie essenziali e non essenziali. Pr…" at bounding box center [704, 0] width 1409 height 0
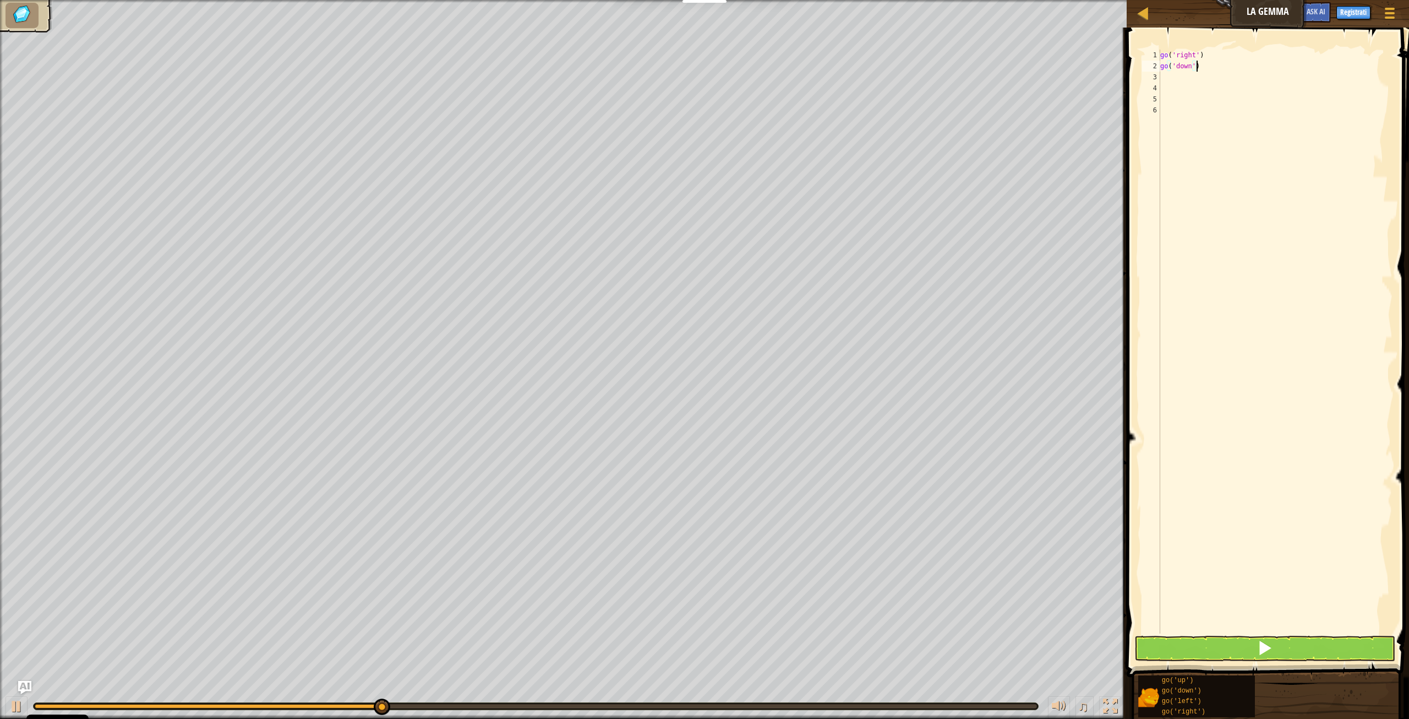
click at [1206, 70] on div "go ( 'right' ) go ( 'down' )" at bounding box center [1275, 353] width 235 height 606
click at [1010, 96] on div "Mappa La gemma Menu Registrati Ask AI 1 ההההההההההההההההההההההההההההההההההההההה…" at bounding box center [704, 359] width 1409 height 719
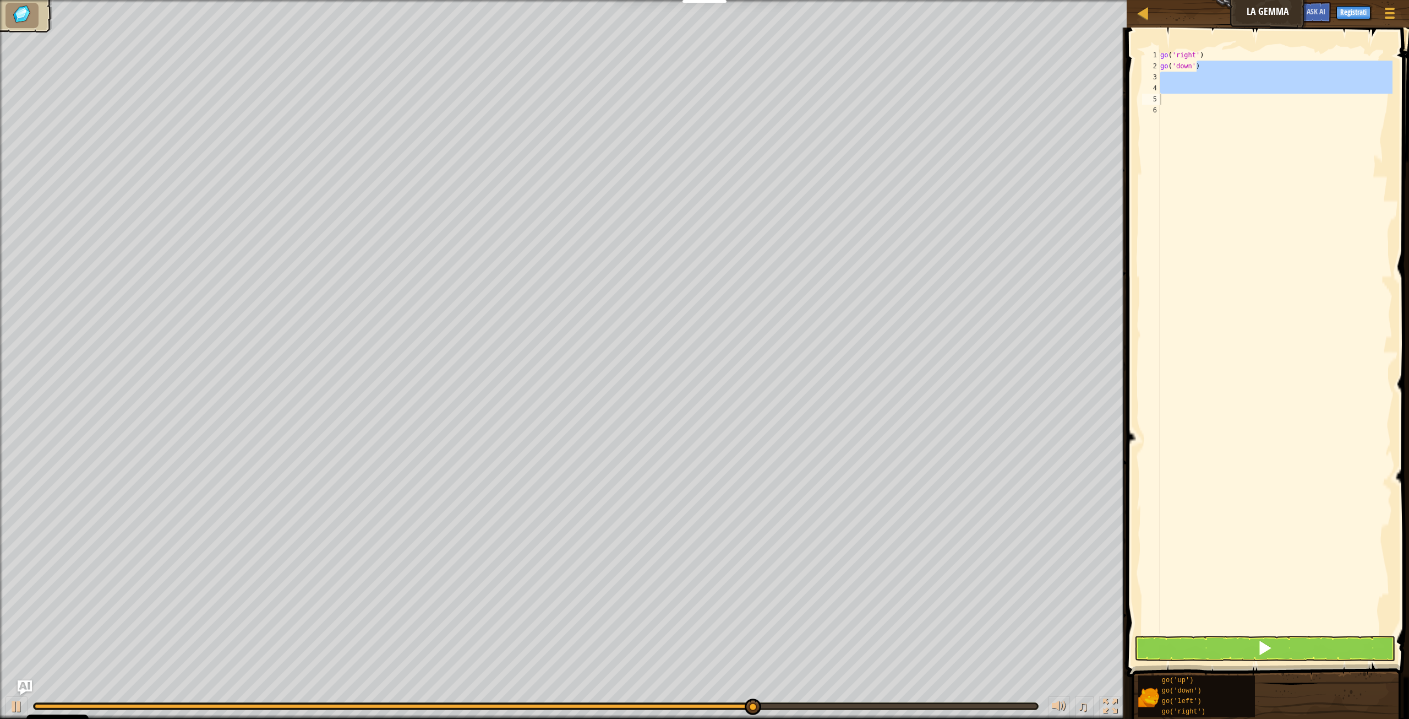
click at [20, 687] on img "Ask AI" at bounding box center [25, 687] width 14 height 14
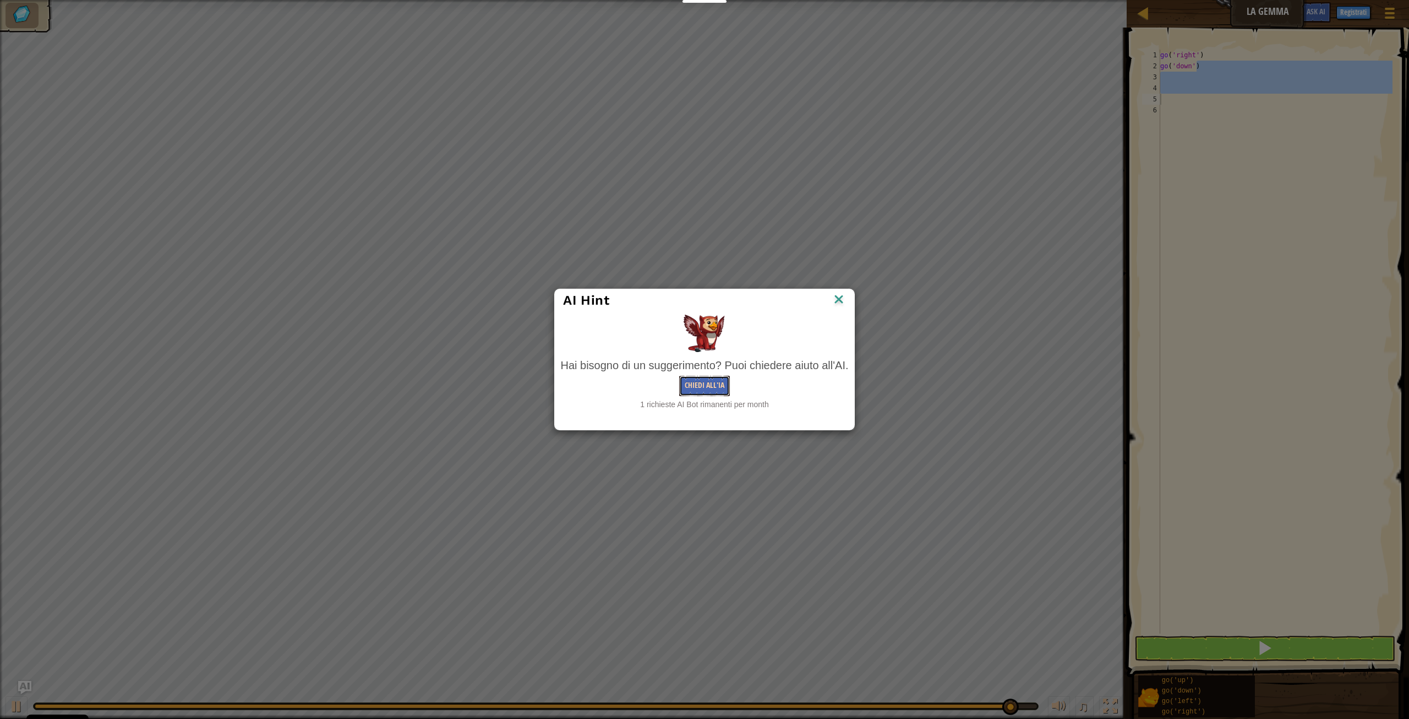
click at [708, 385] on button "Chiedi all'IA" at bounding box center [704, 385] width 51 height 20
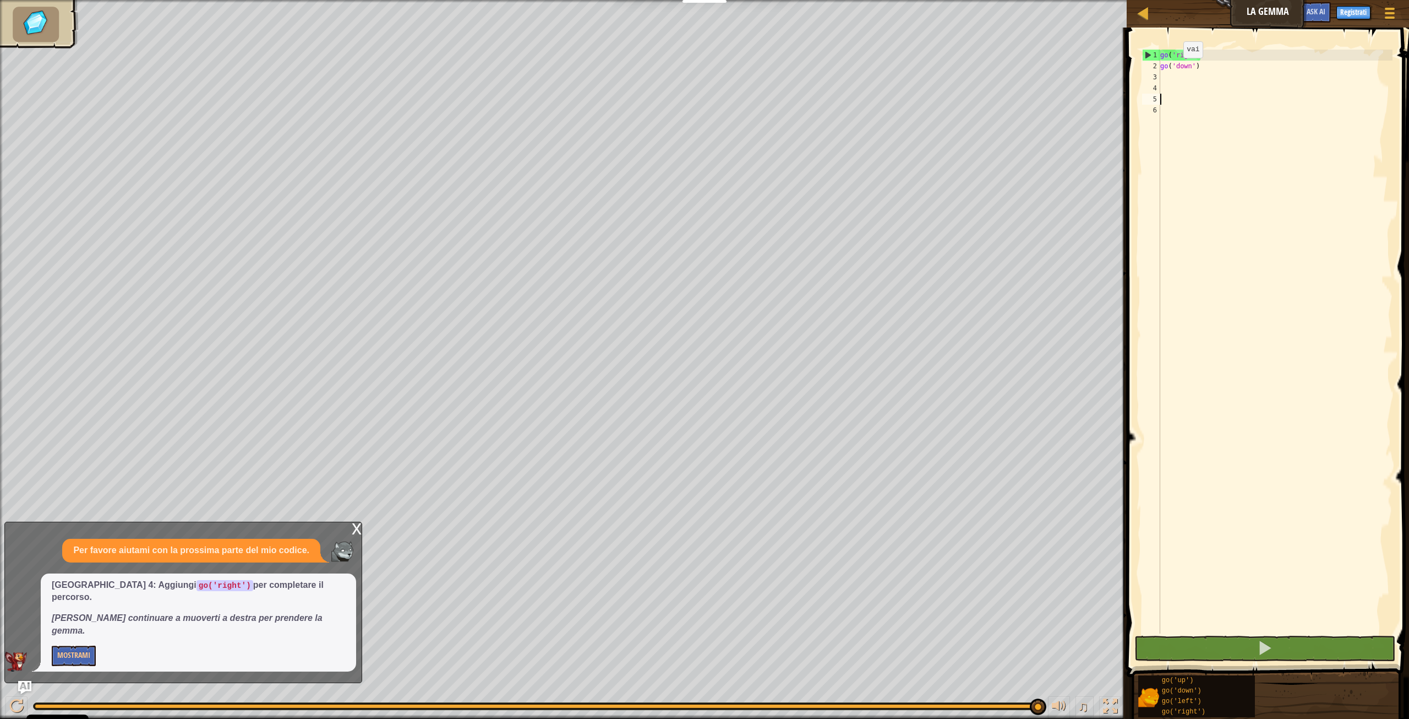
click at [1174, 70] on div "go ( 'right' ) go ( 'down' )" at bounding box center [1275, 353] width 235 height 606
click at [1150, 63] on div "2" at bounding box center [1151, 66] width 18 height 11
click at [1159, 64] on div "2" at bounding box center [1151, 66] width 18 height 11
type textarea "go('down')"
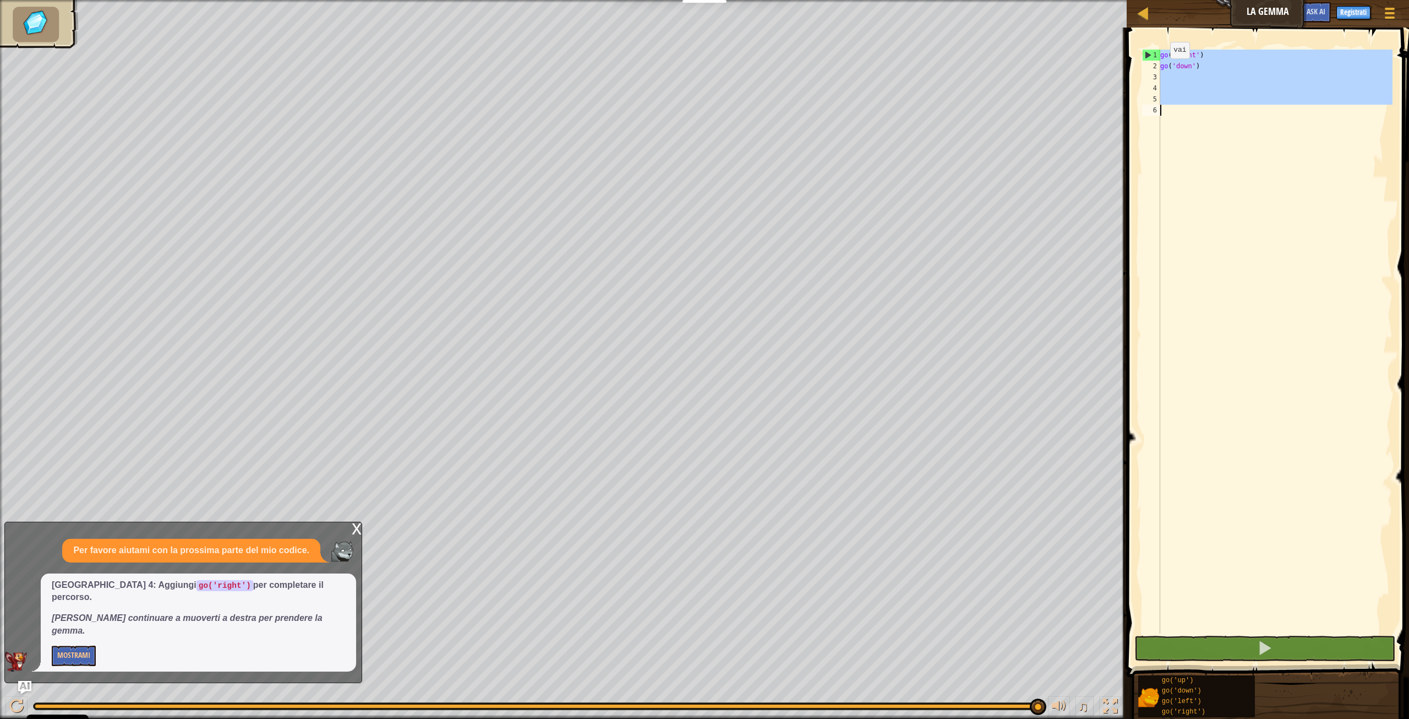
click at [1159, 65] on div "2" at bounding box center [1151, 66] width 18 height 11
click at [1149, 56] on div "1" at bounding box center [1152, 55] width 18 height 11
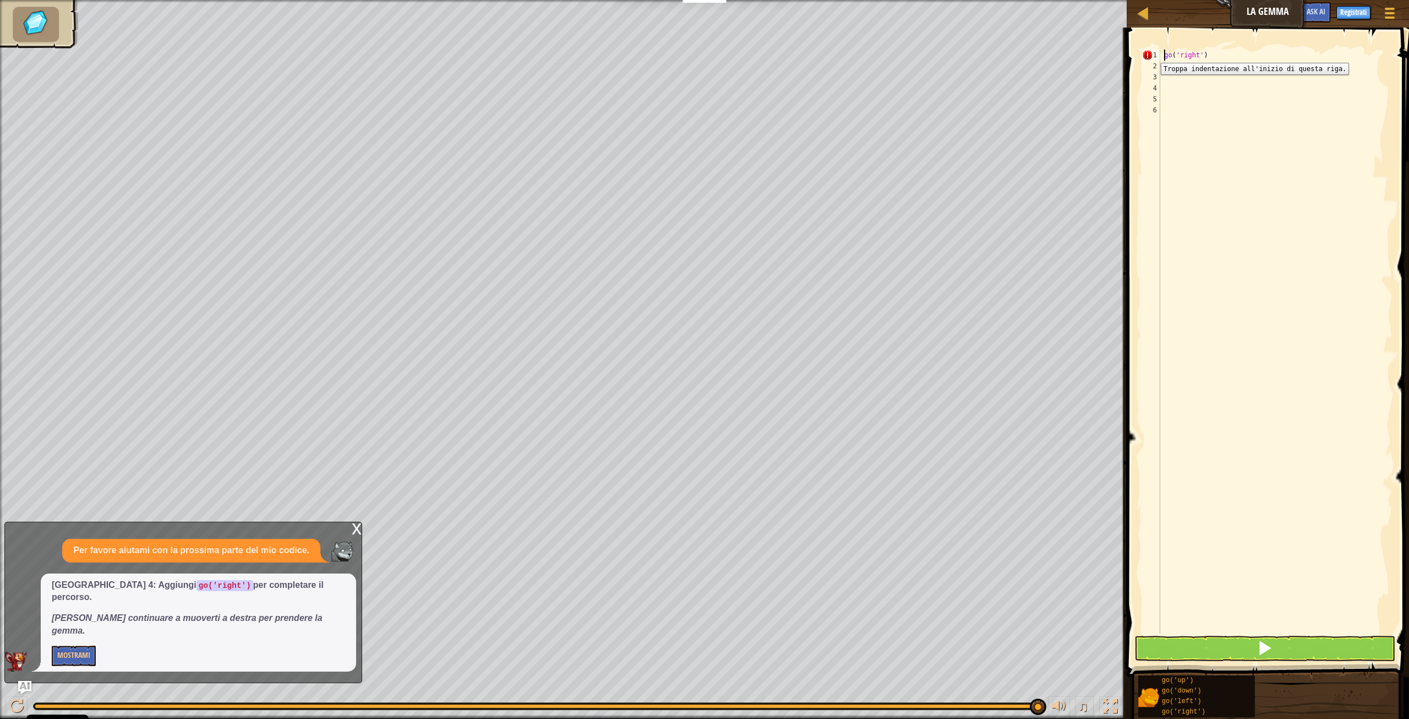
type textarea "go('right')"
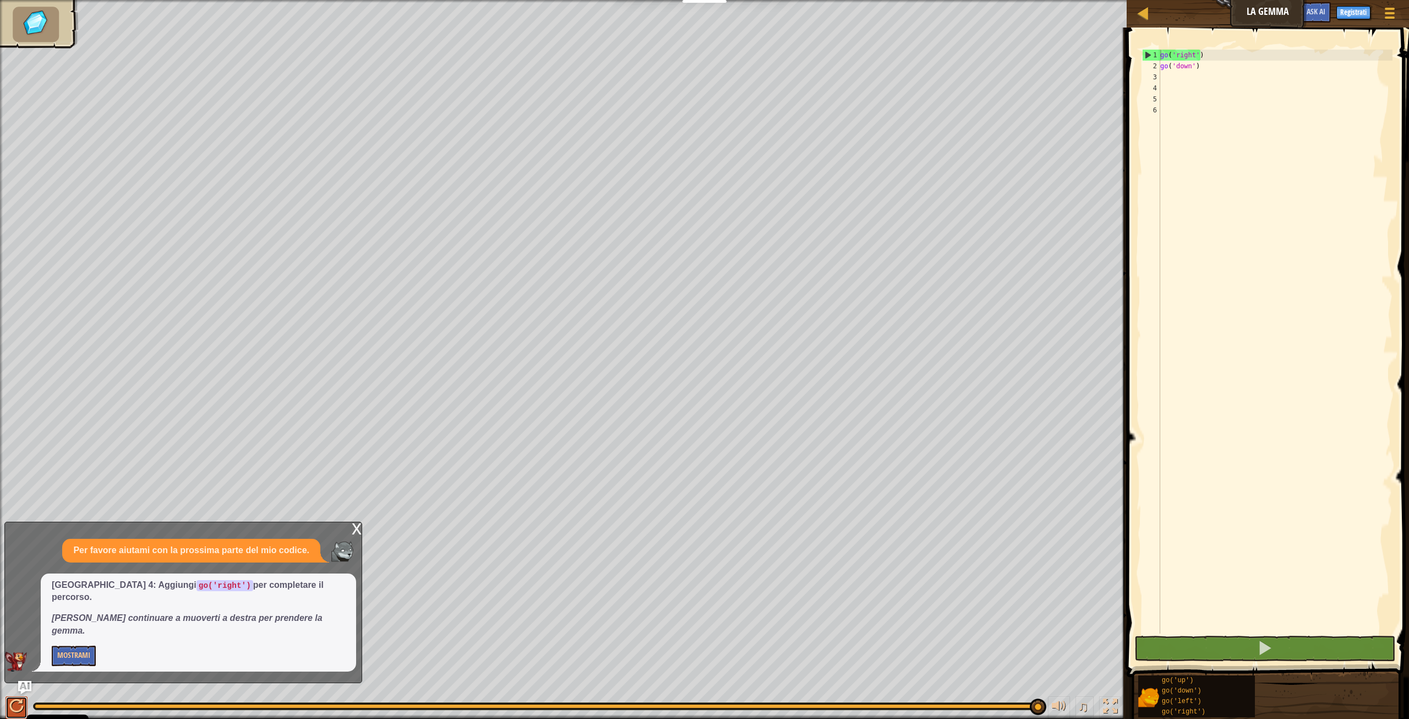
click at [20, 707] on div at bounding box center [16, 706] width 14 height 14
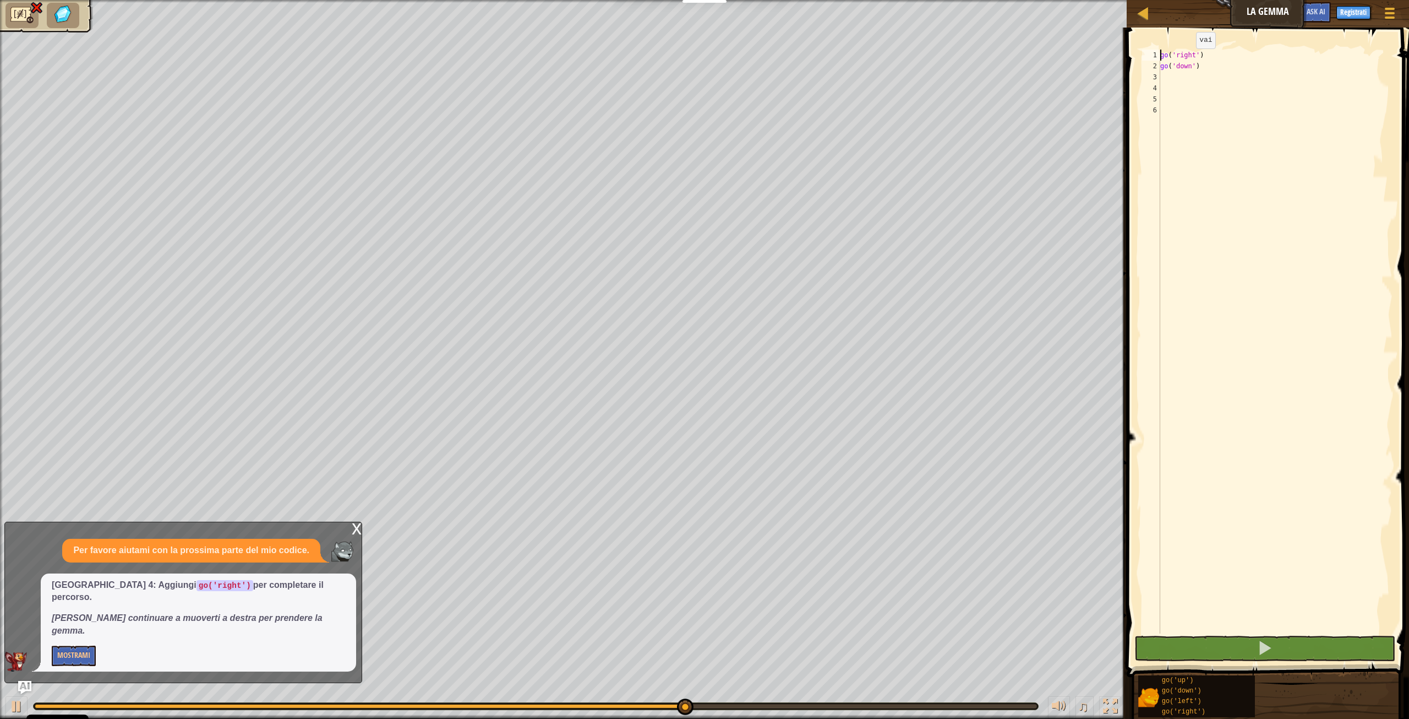
click at [1190, 75] on div "go ( 'right' ) go ( 'down' )" at bounding box center [1275, 353] width 235 height 606
click at [1212, 69] on div "go ( 'right' ) go ( 'down' )" at bounding box center [1275, 353] width 235 height 606
type textarea "go('down')"
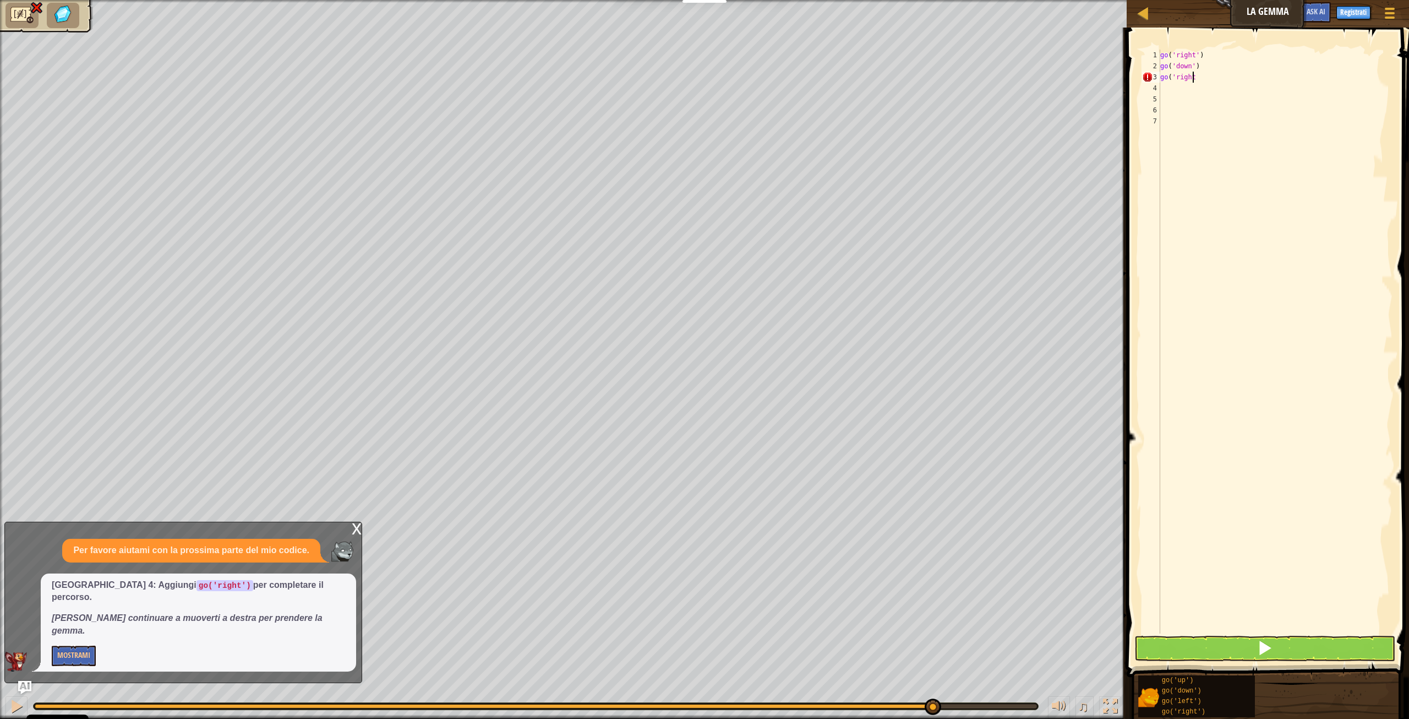
scroll to position [5, 3]
type textarea "go('right')"
click at [12, 711] on div at bounding box center [16, 706] width 14 height 14
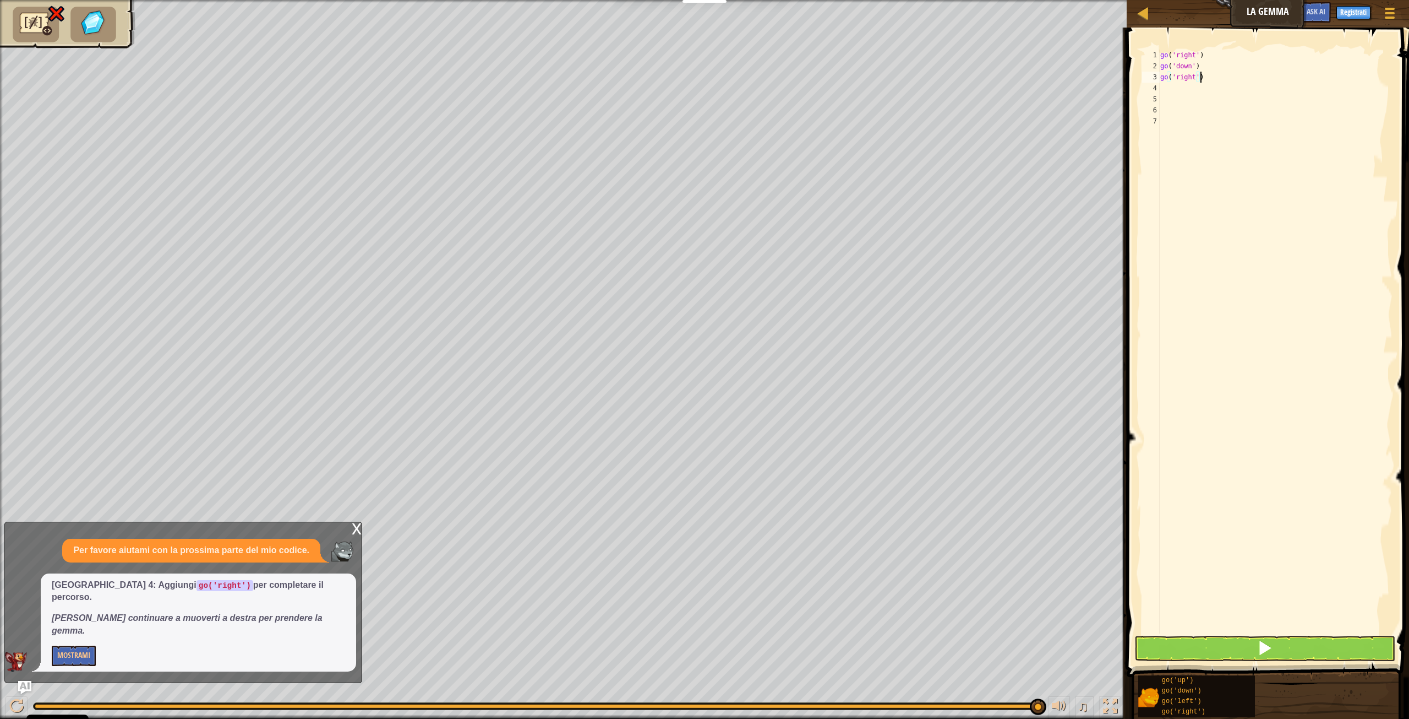
click at [357, 533] on div "x" at bounding box center [357, 527] width 10 height 11
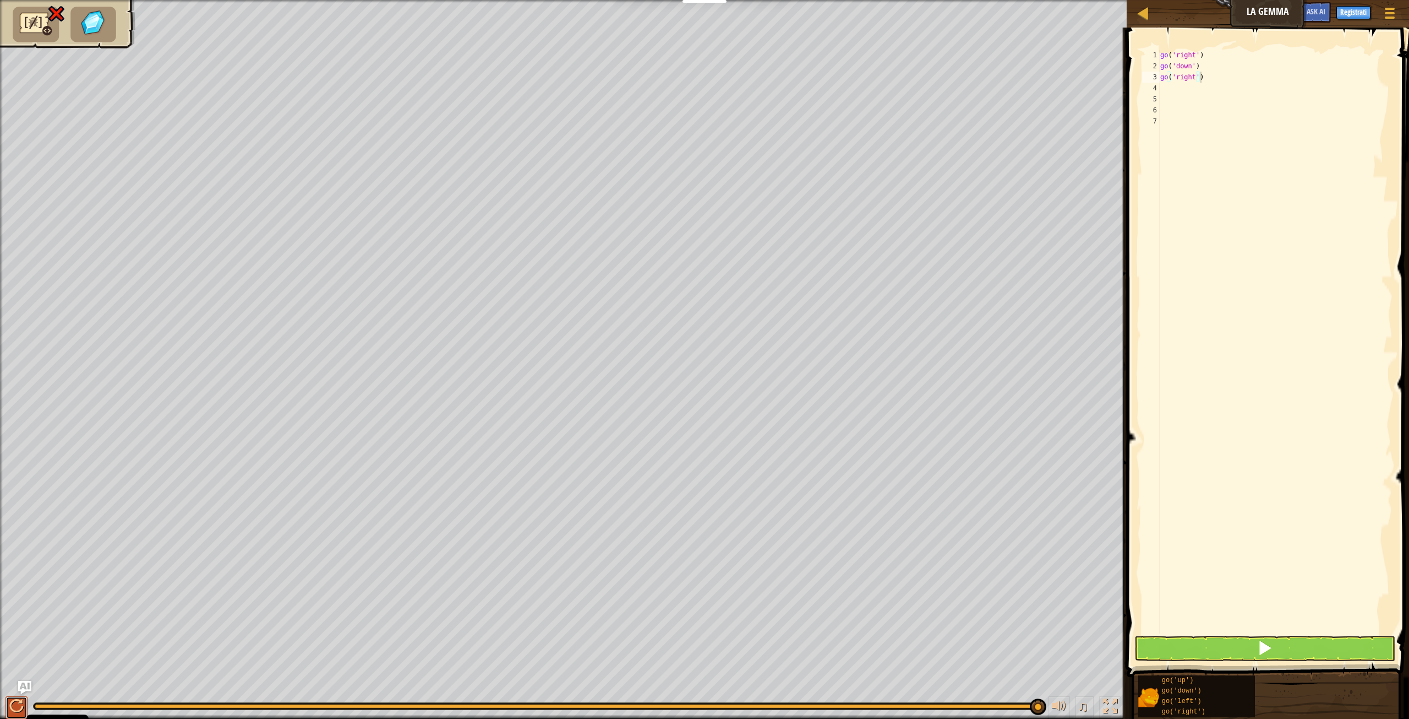
click at [18, 701] on div at bounding box center [16, 706] width 14 height 14
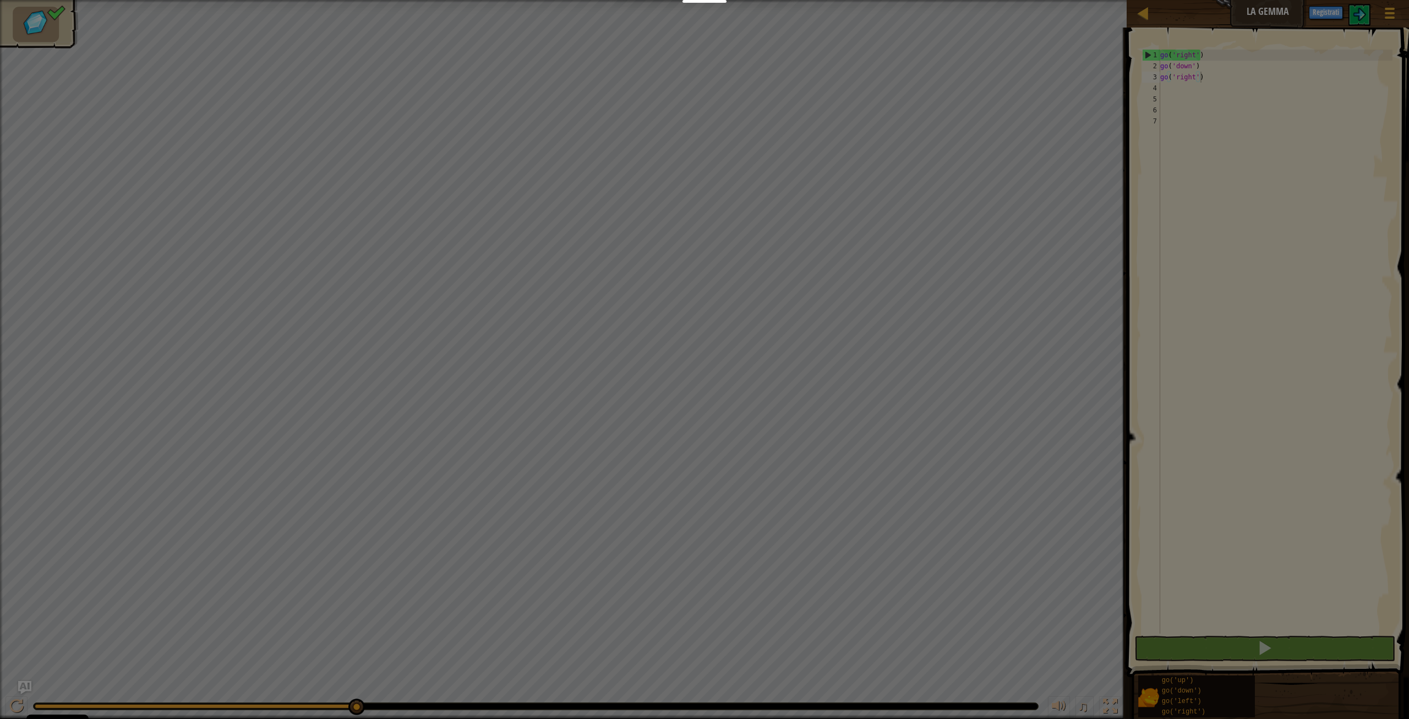
scroll to position [5, 3]
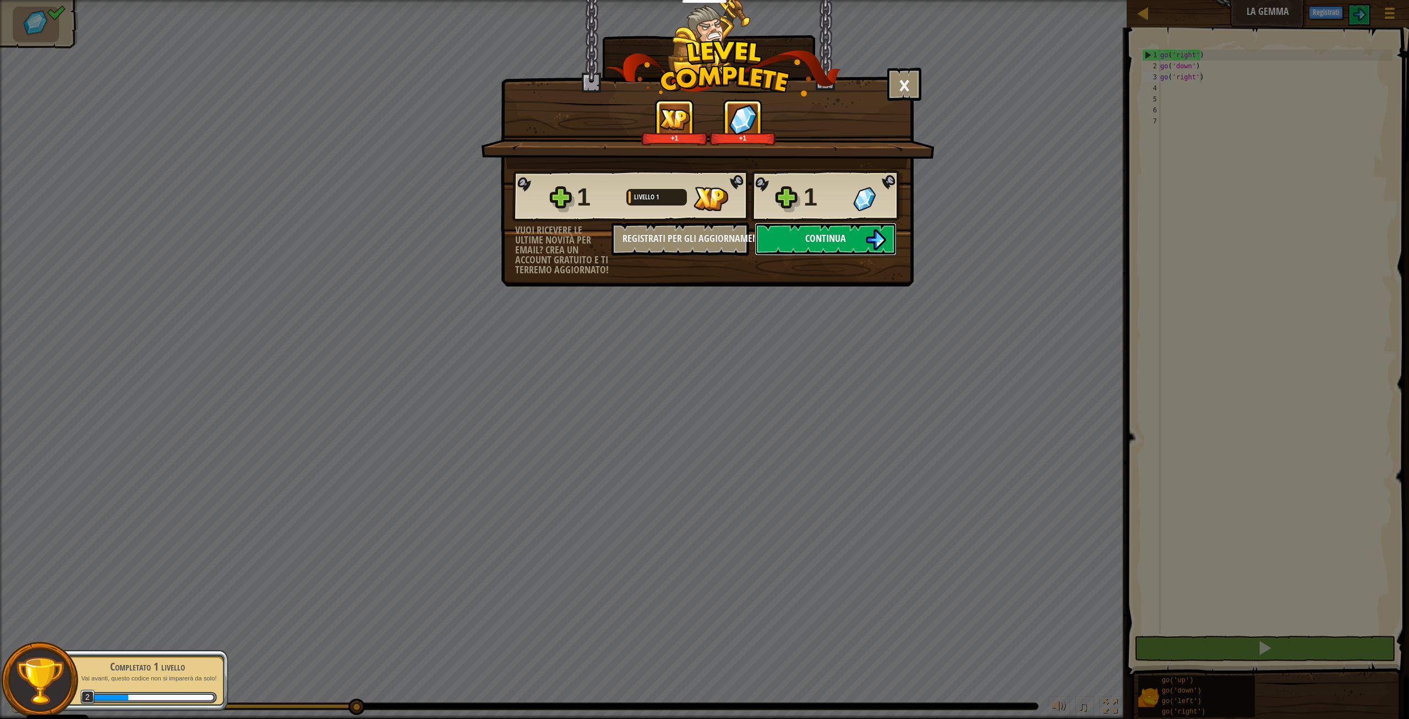
click at [801, 235] on button "Continua" at bounding box center [826, 238] width 142 height 33
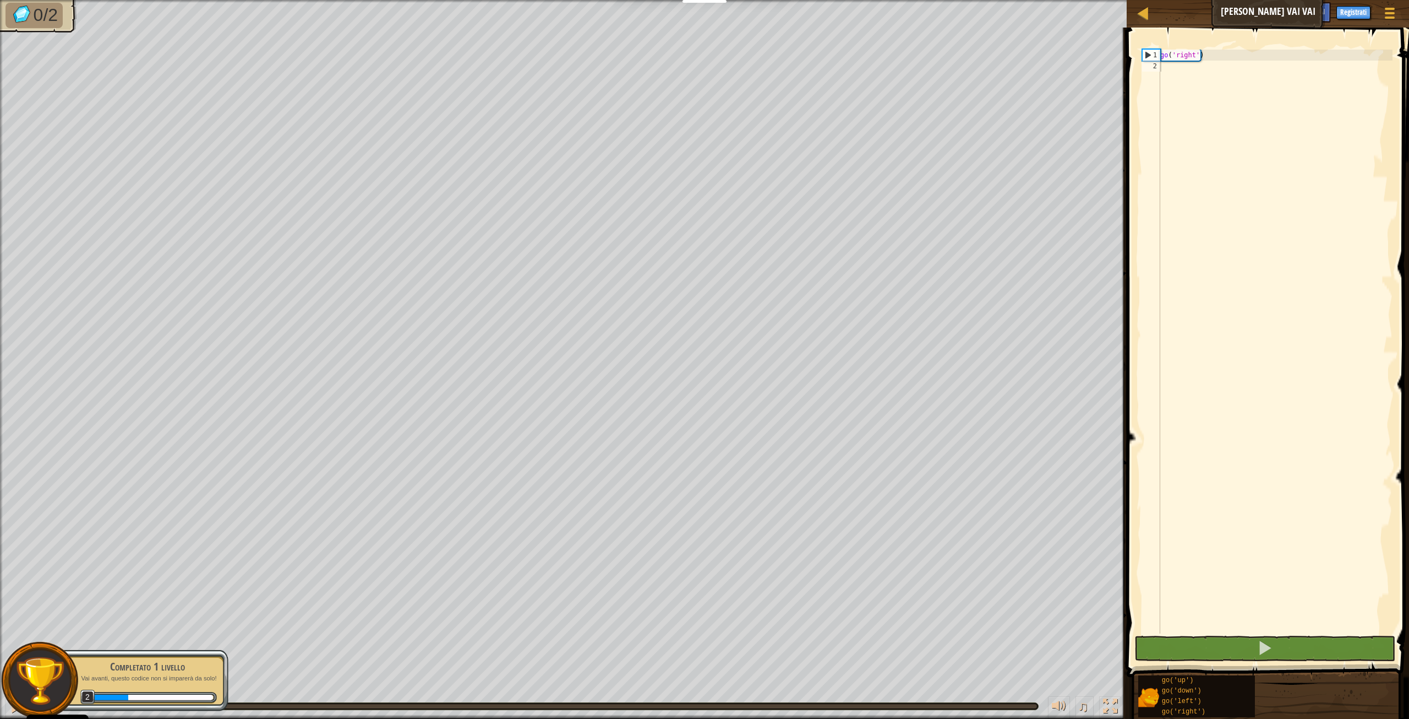
click at [176, 676] on p "Vai avanti, questo codice non si imparerà da solo!" at bounding box center [147, 678] width 139 height 8
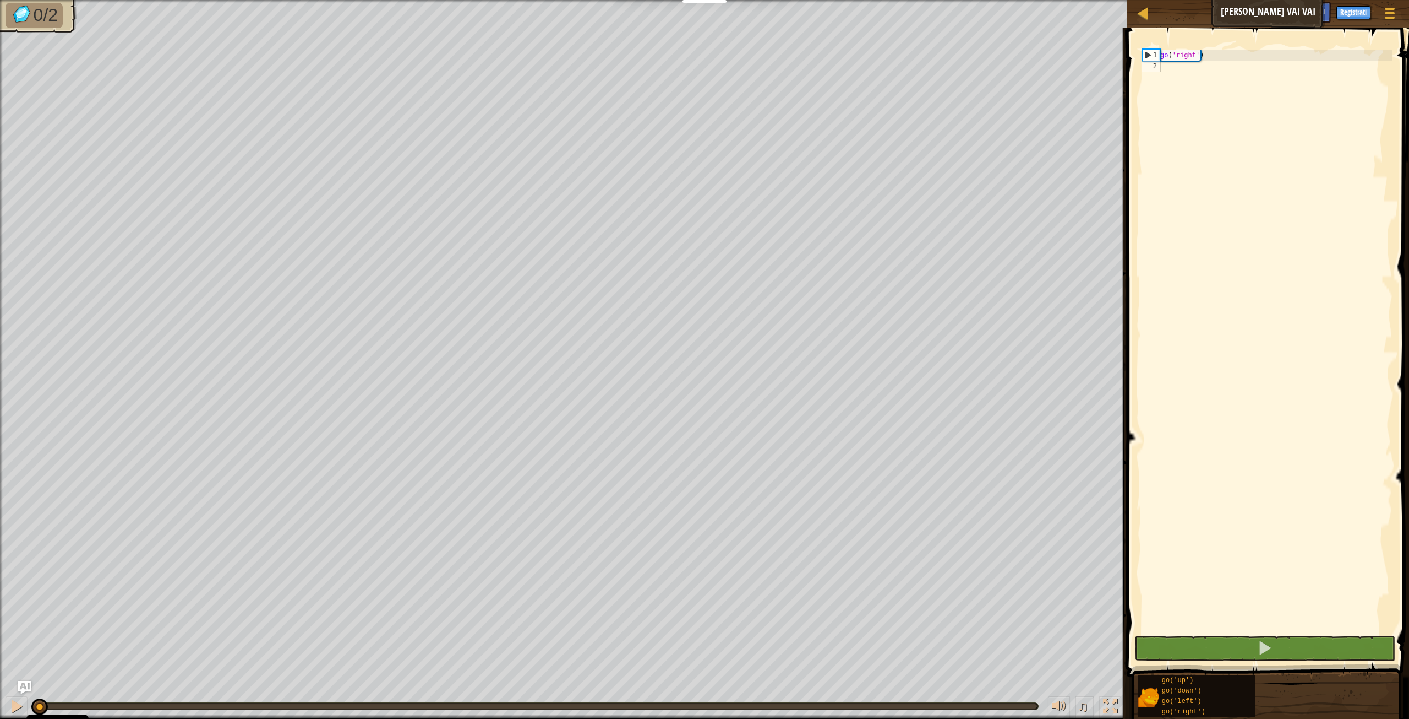
click at [83, 701] on div "♫" at bounding box center [563, 703] width 1127 height 33
click at [84, 694] on div "♫" at bounding box center [563, 703] width 1127 height 33
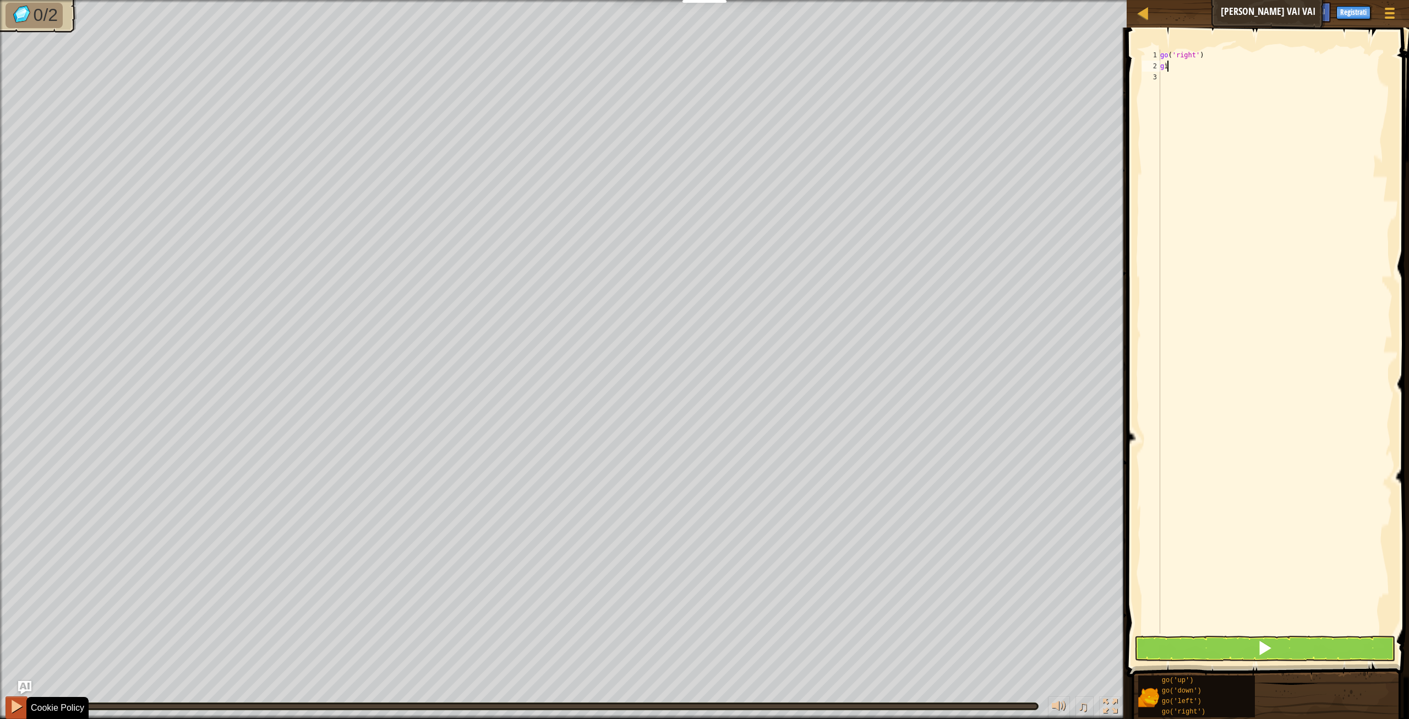
type textarea "g"
type textarea "o"
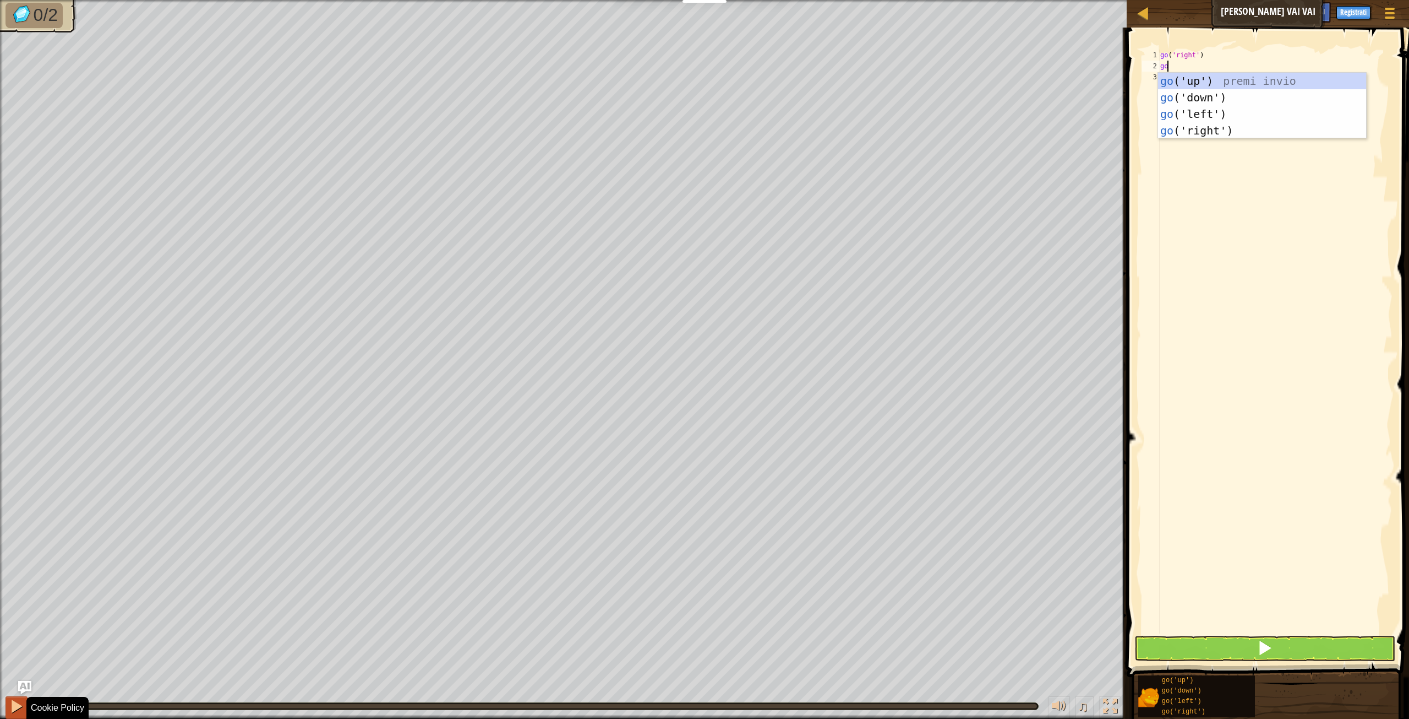
scroll to position [5, 1]
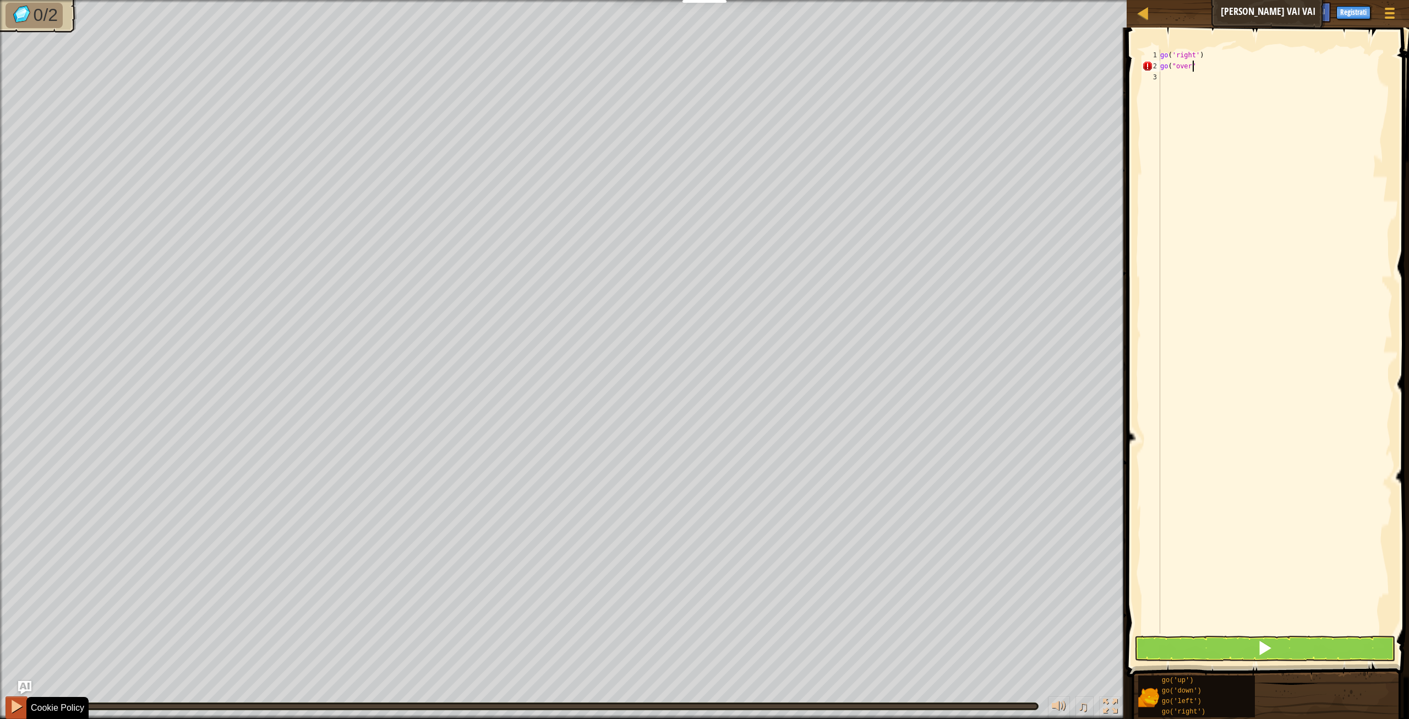
type textarea "go("over")"
type textarea "go"
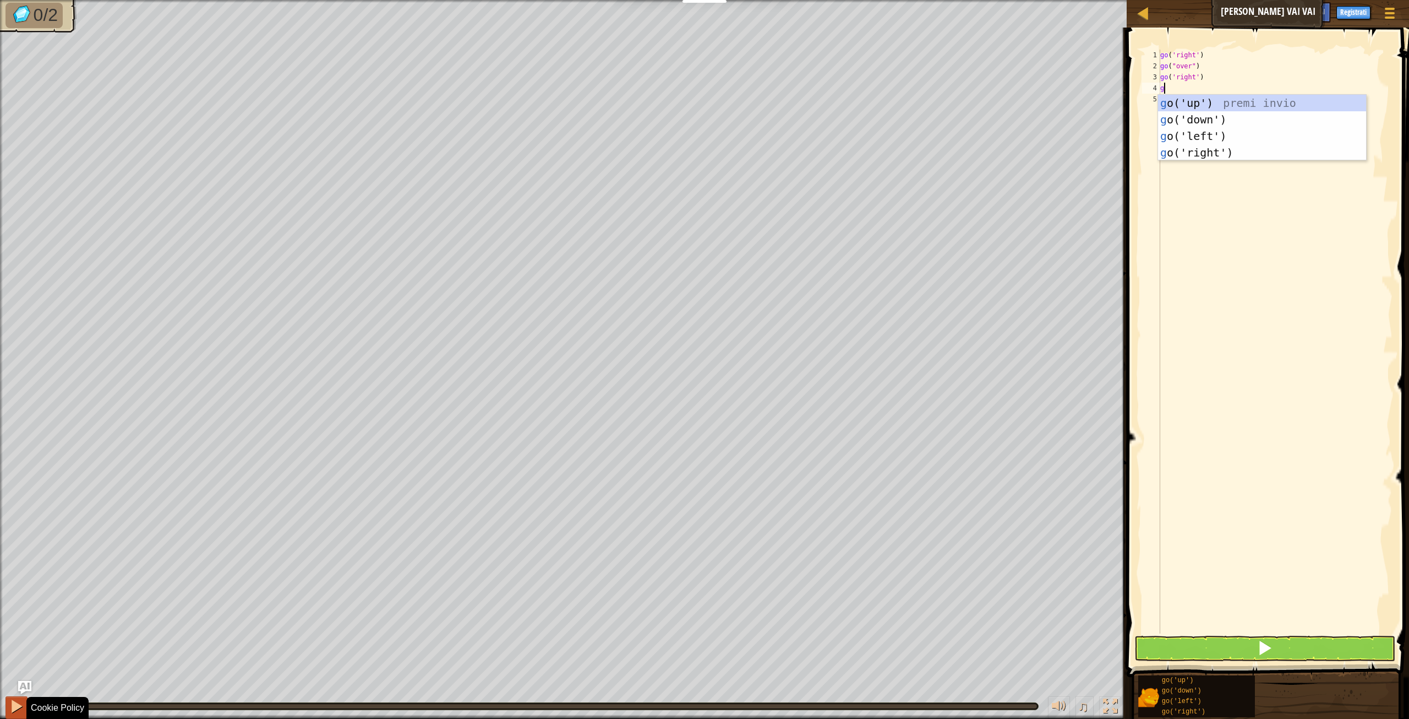
type textarea "go"
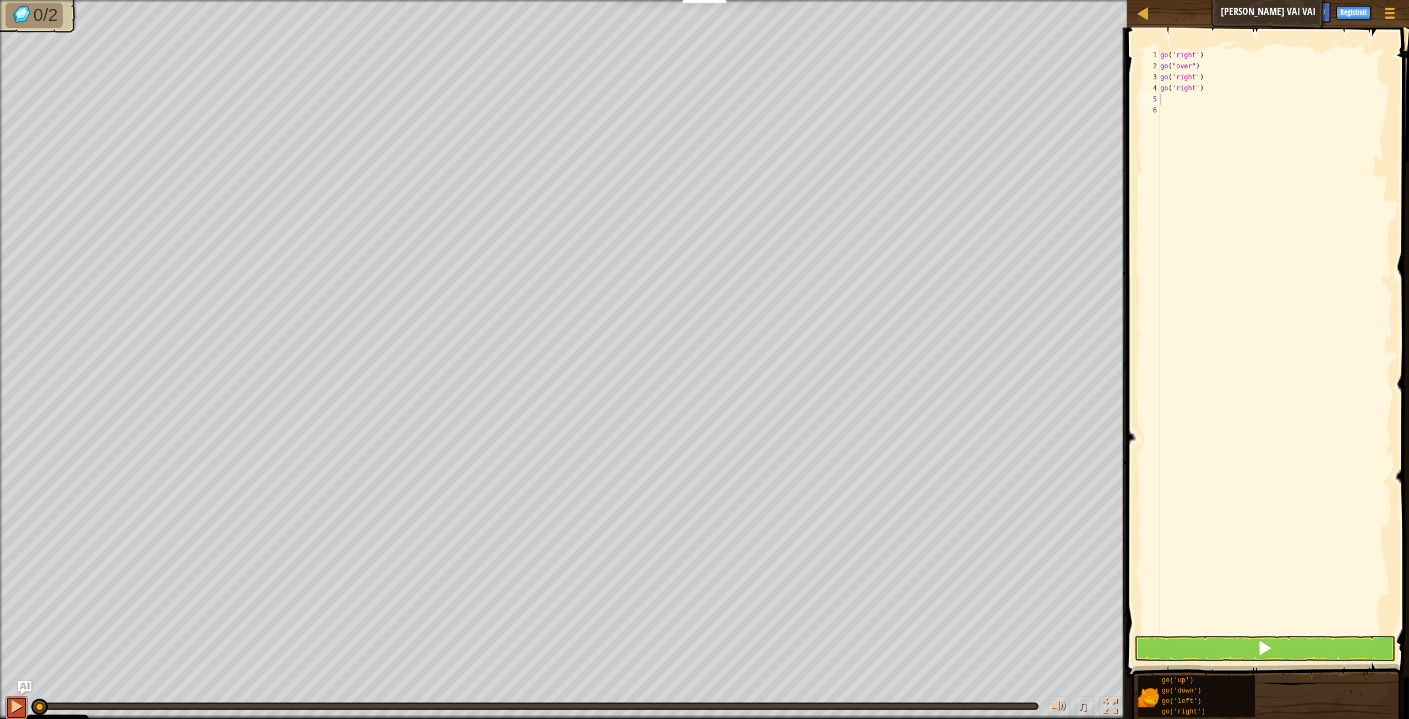
click at [19, 702] on div at bounding box center [16, 706] width 14 height 14
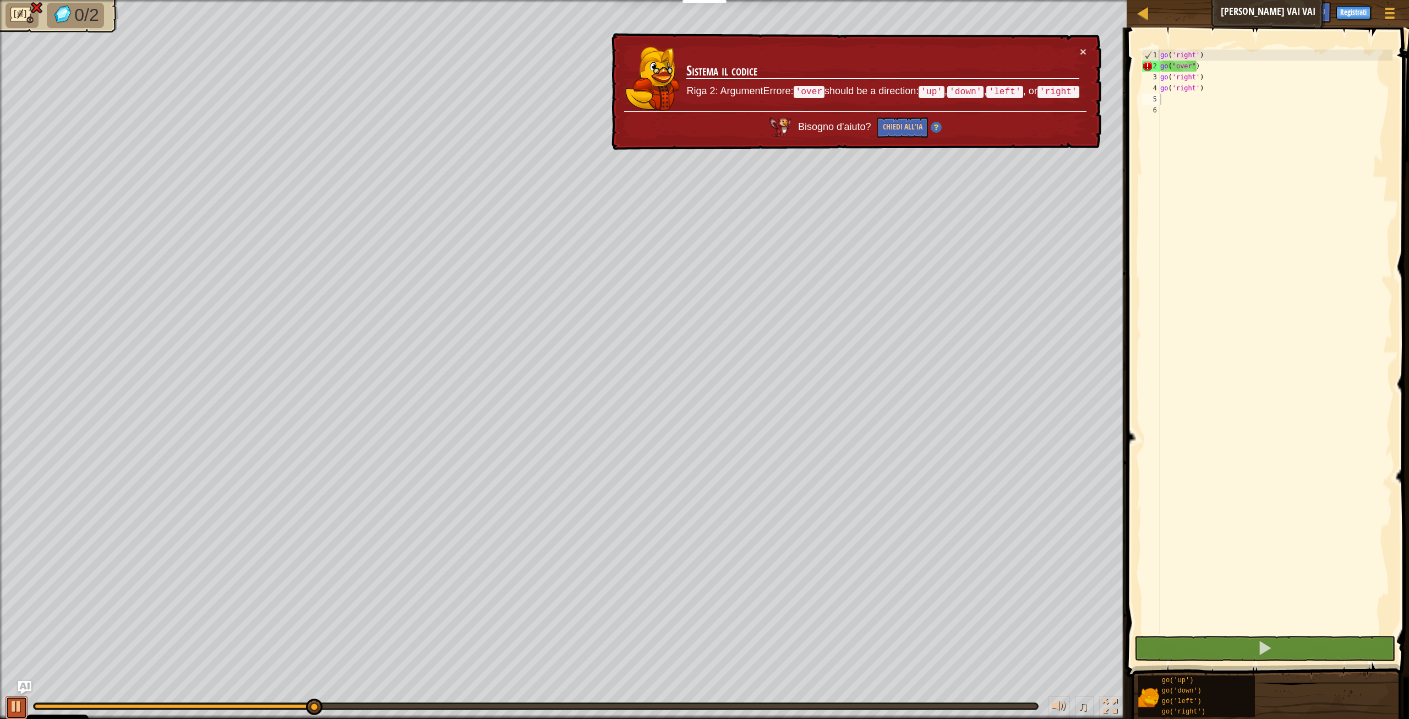
click at [19, 702] on div at bounding box center [16, 706] width 14 height 14
click at [9, 683] on div "0/2 ♫ Cucciolo di Lupo" at bounding box center [704, 359] width 1409 height 719
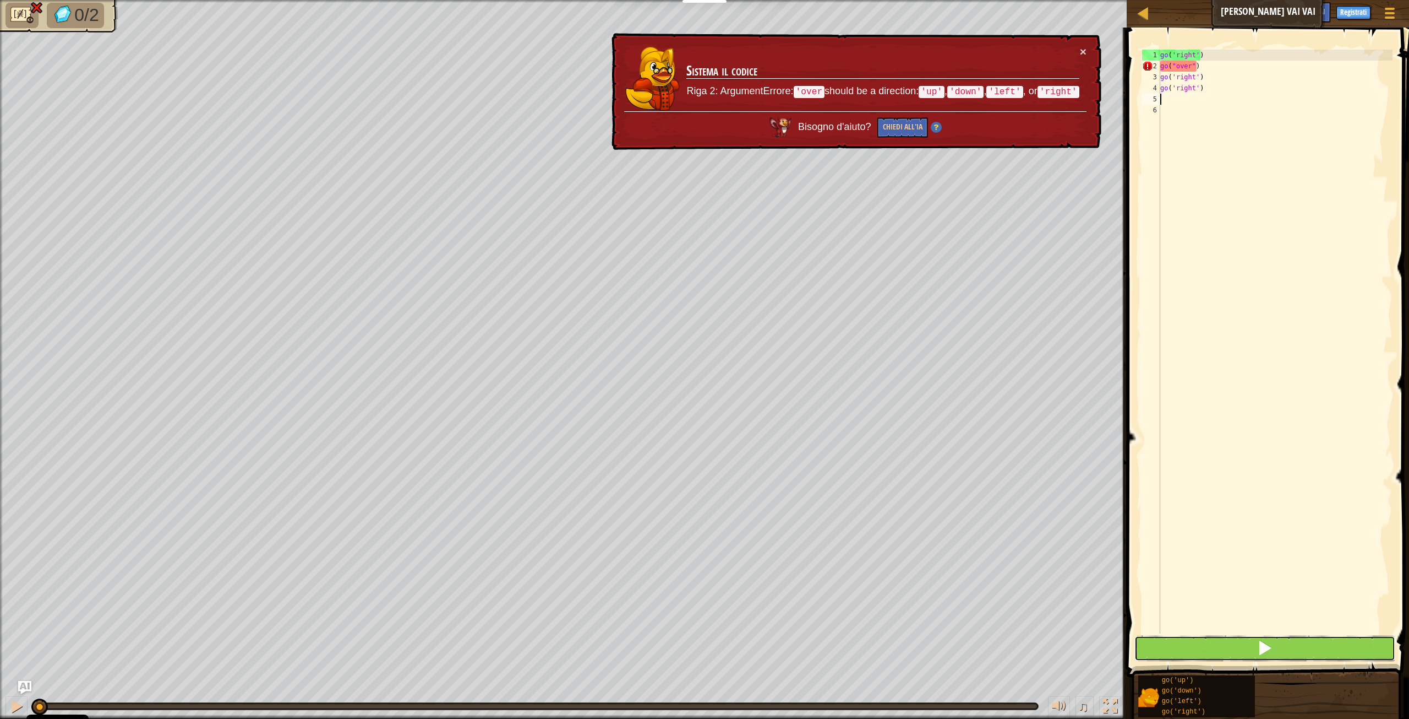
click at [1273, 646] on span at bounding box center [1265, 647] width 15 height 15
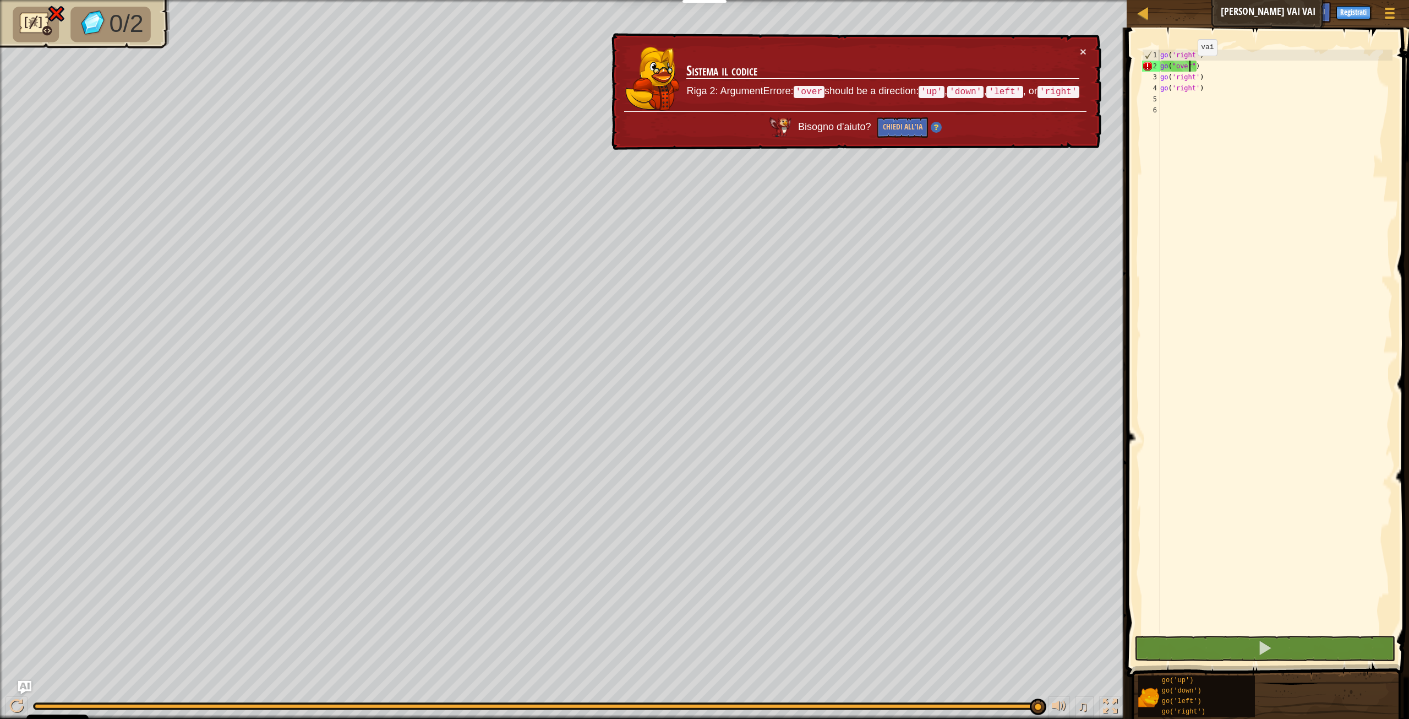
click at [1189, 67] on div "go ( 'right' ) go ( "over" ) go ( 'right' ) go ( 'right' )" at bounding box center [1275, 353] width 235 height 606
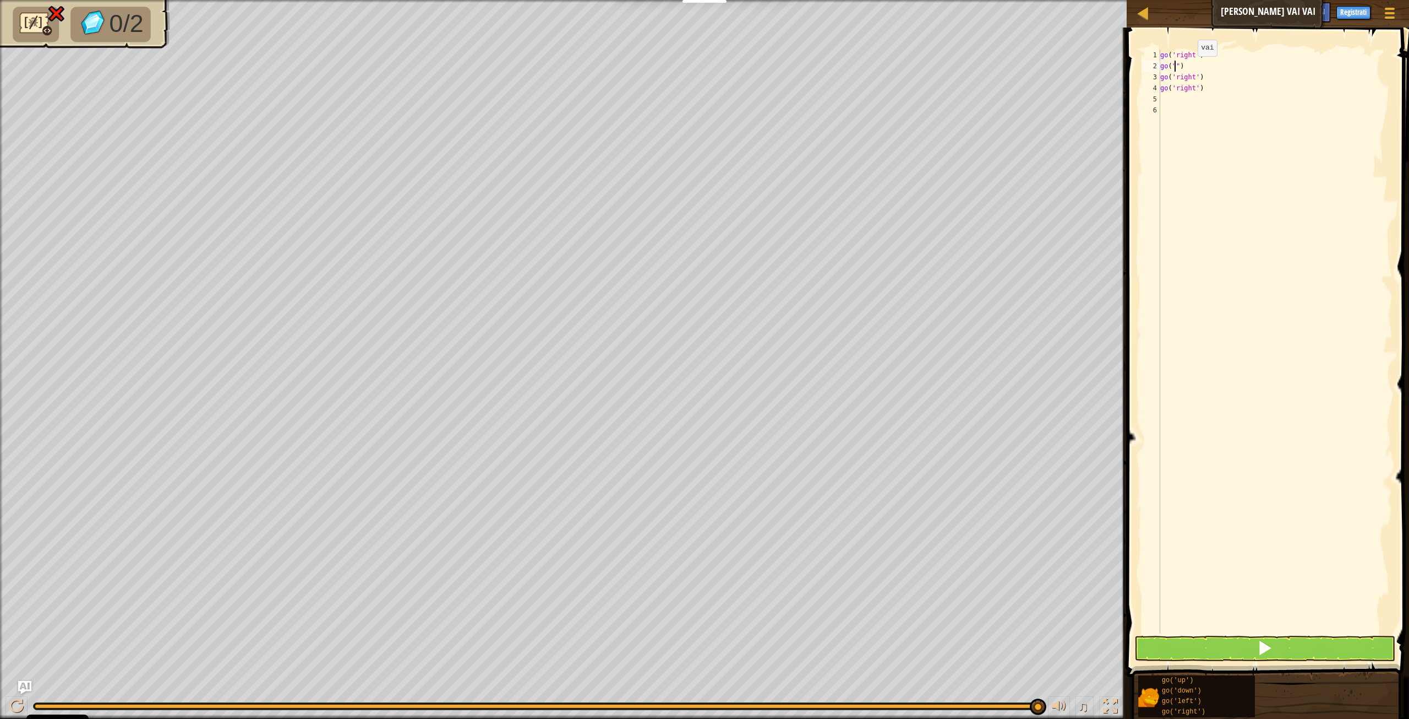
scroll to position [5, 2]
type textarea "go("up")"
click at [1267, 656] on button at bounding box center [1265, 647] width 261 height 25
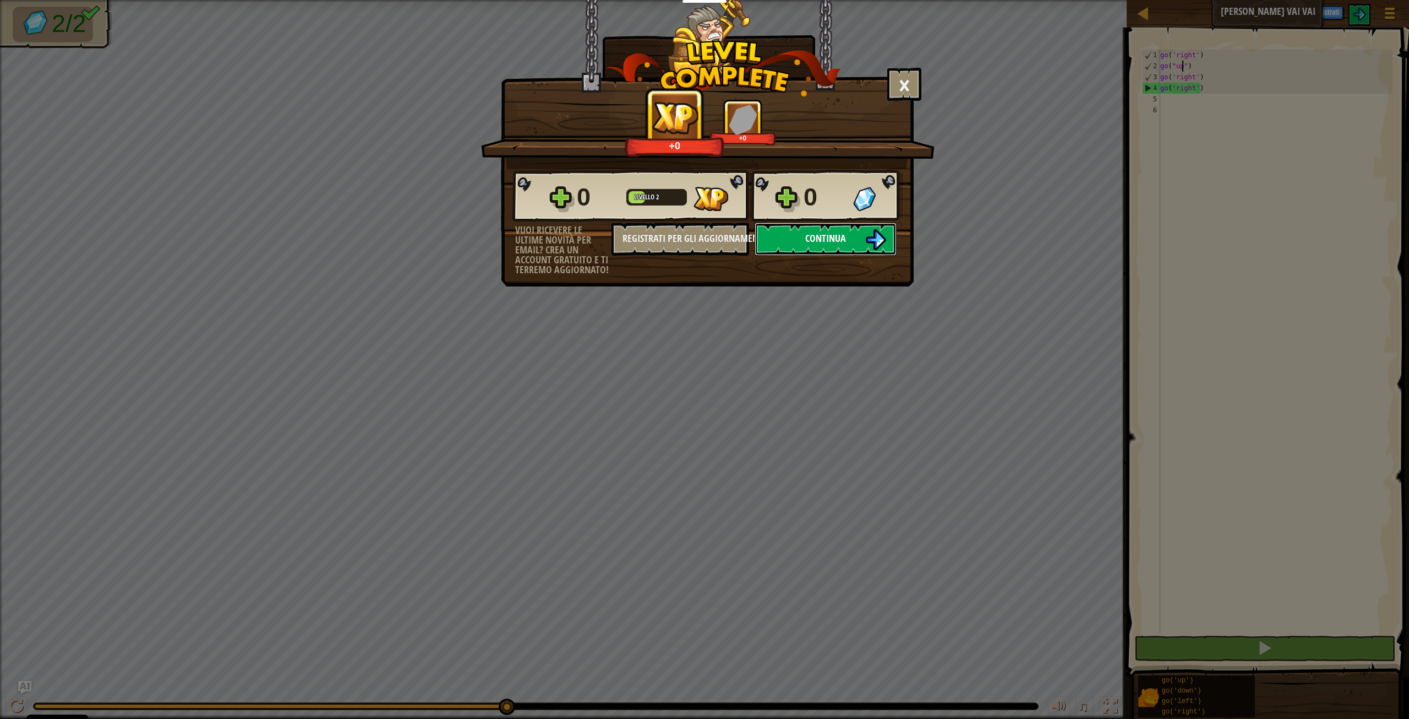
click at [824, 237] on span "Continua" at bounding box center [825, 238] width 41 height 14
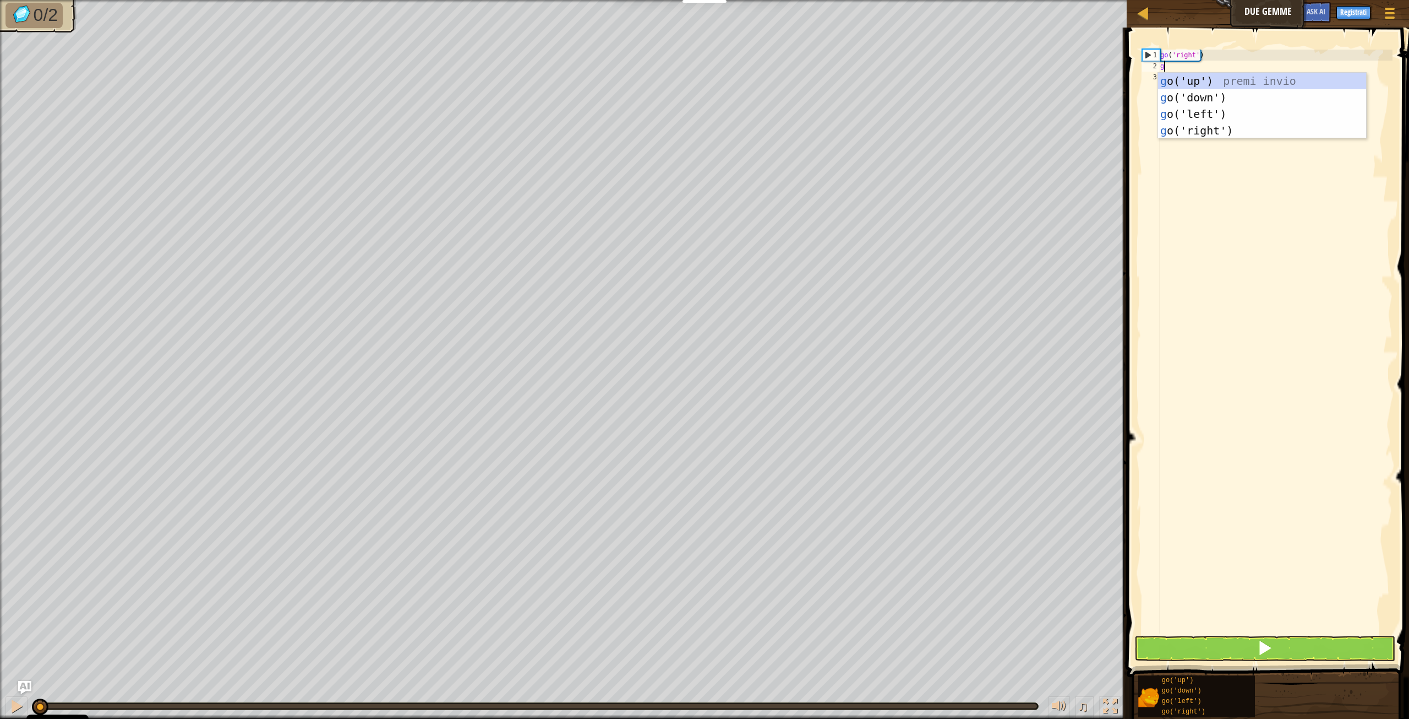
scroll to position [5, 0]
type textarea "go"
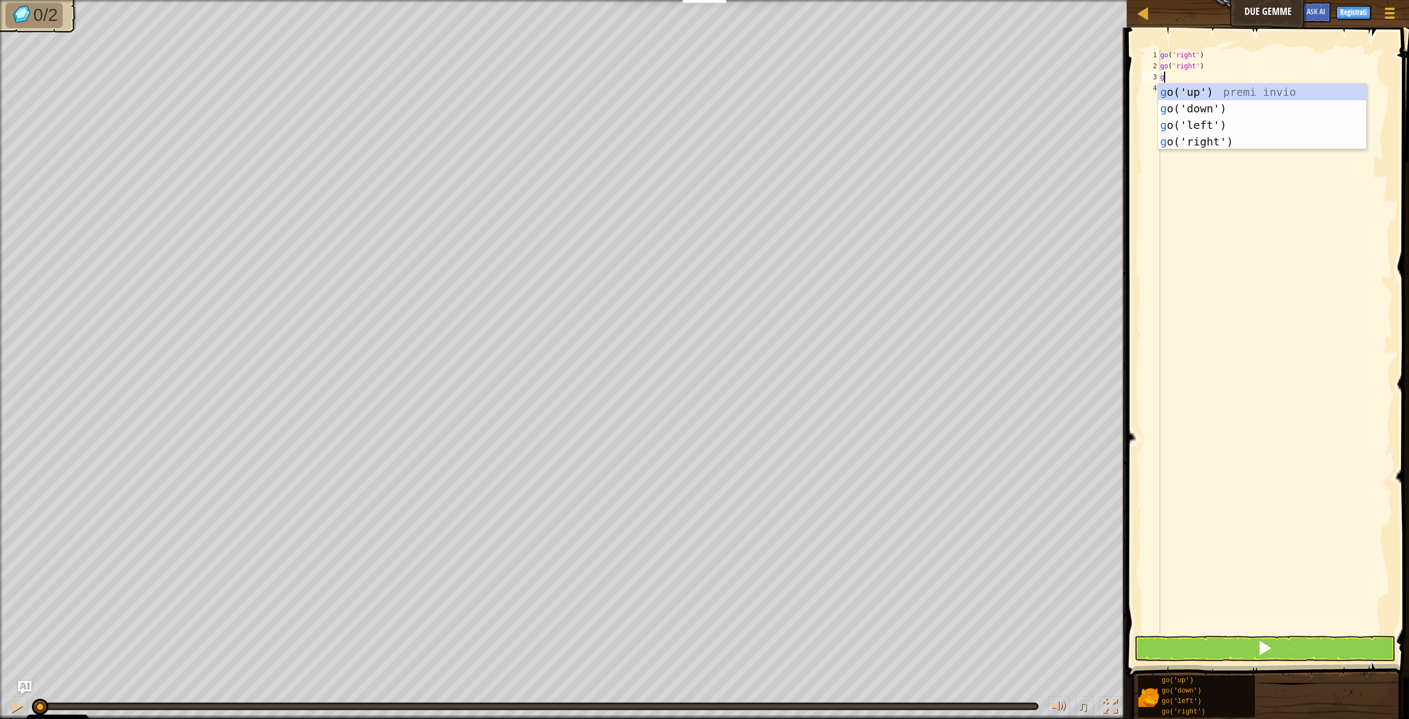
type textarea "go"
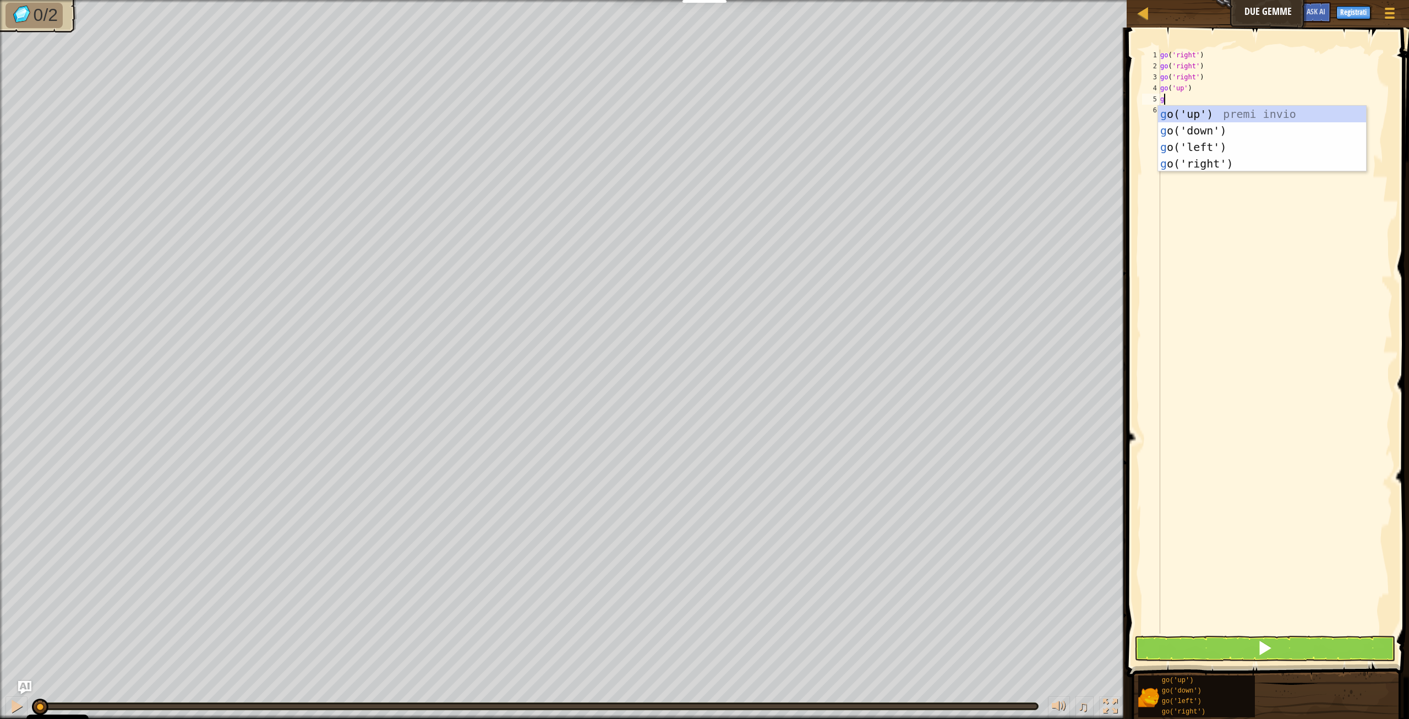
type textarea "go"
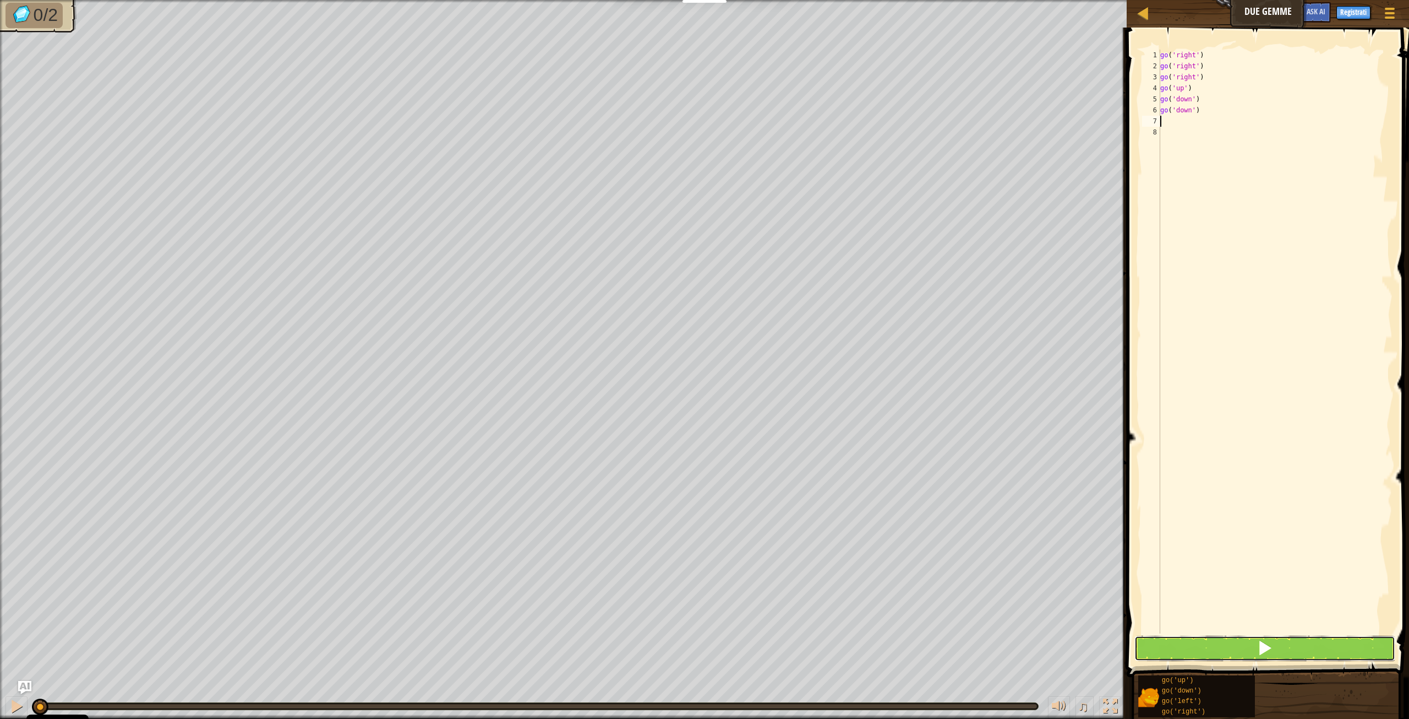
click at [1248, 651] on button at bounding box center [1265, 647] width 261 height 25
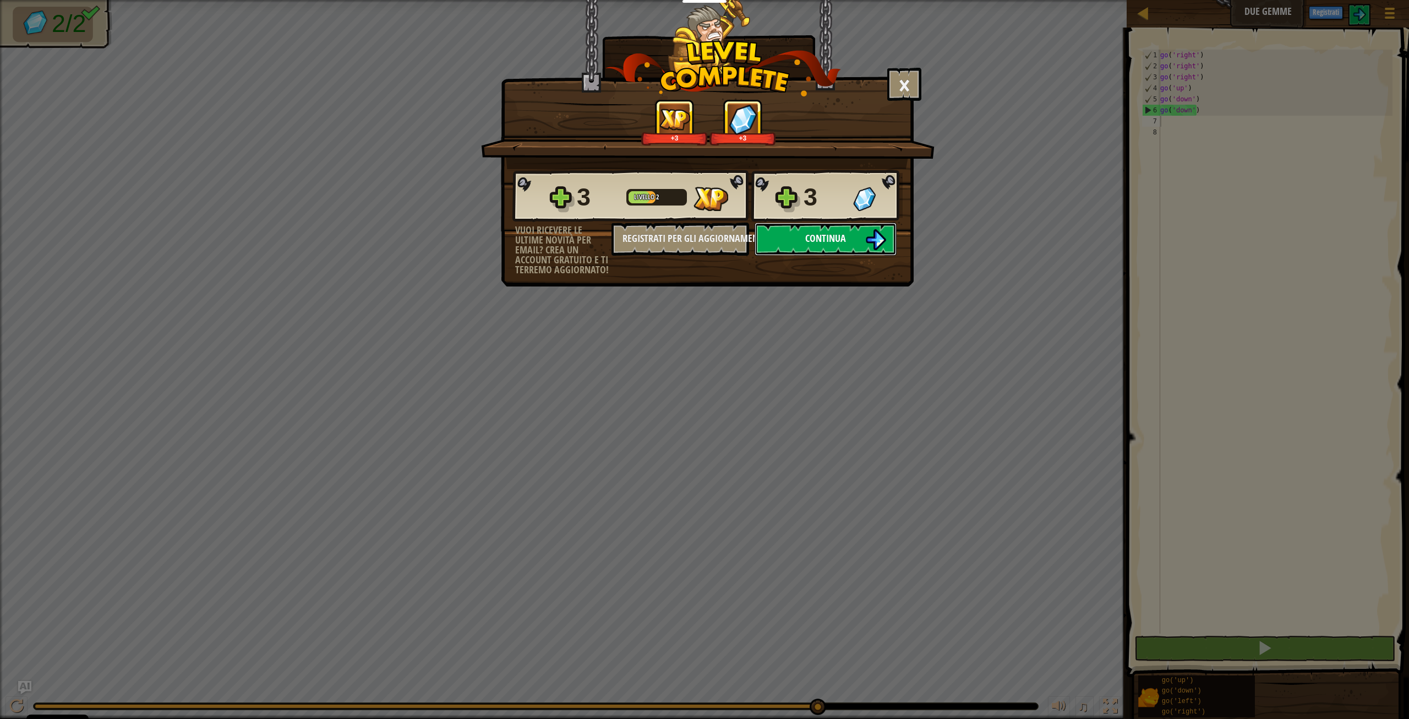
click at [828, 239] on span "Continua" at bounding box center [825, 238] width 41 height 14
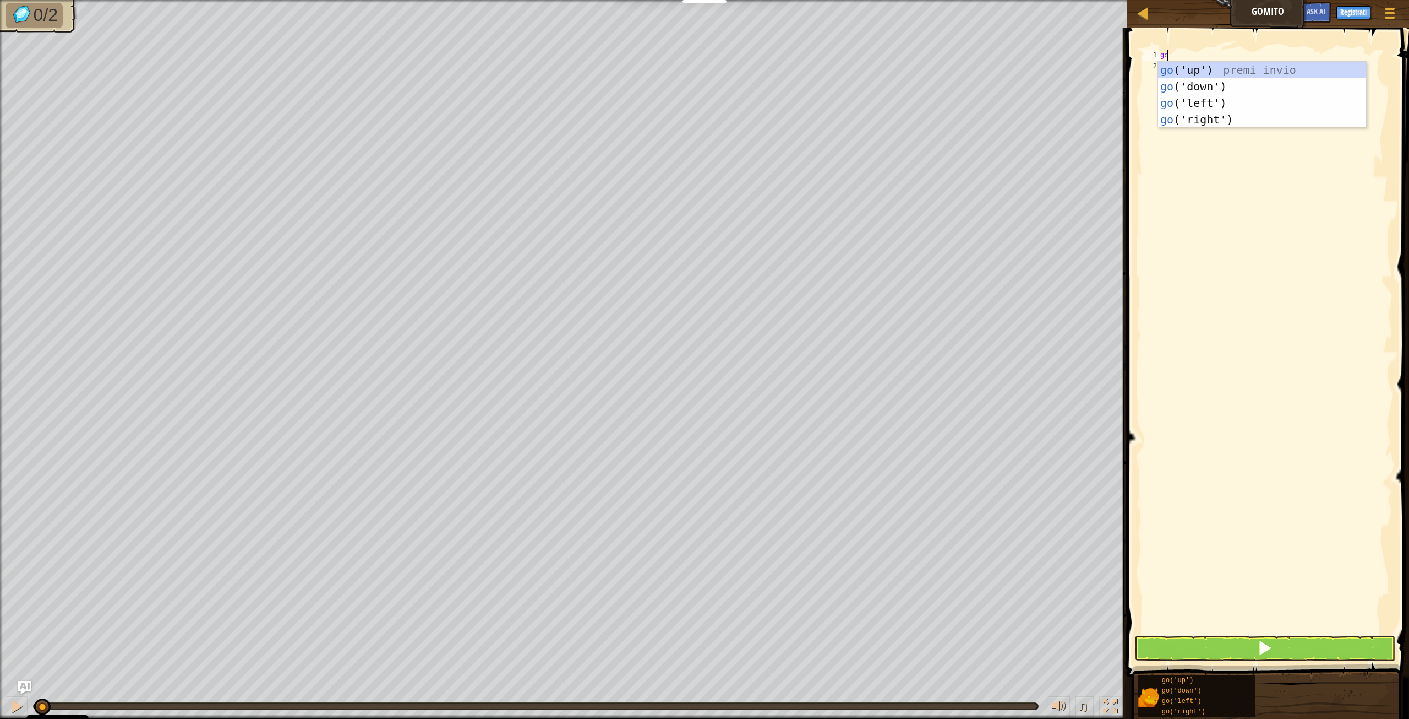
scroll to position [5, 1]
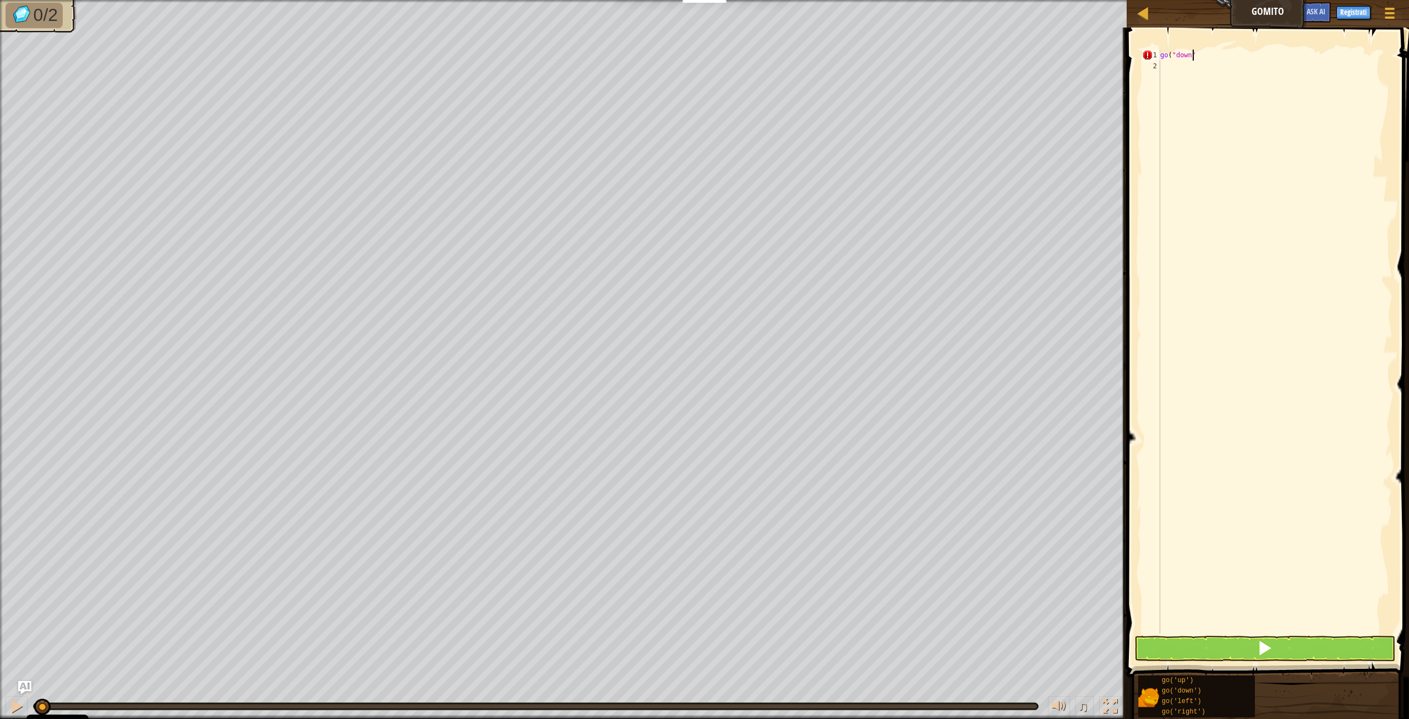
type textarea "go("down")"
type textarea "go("left")"
click at [1304, 649] on button at bounding box center [1265, 647] width 261 height 25
